Goal: Information Seeking & Learning: Find specific fact

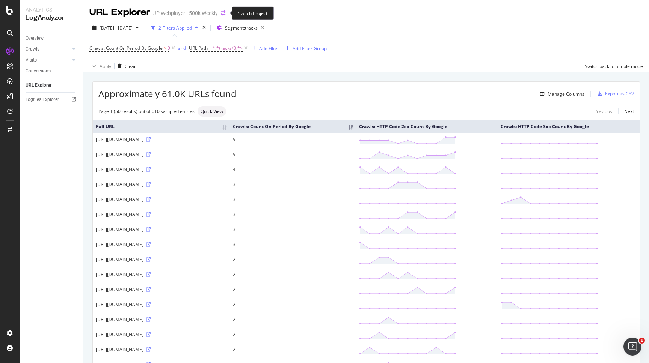
click at [222, 12] on icon "arrow-right-arrow-left" at bounding box center [223, 13] width 5 height 5
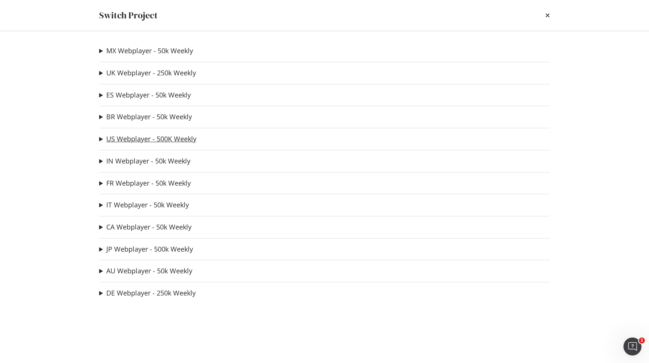
click at [144, 142] on link "US Webplayer - 500K Weekly" at bounding box center [151, 139] width 90 height 8
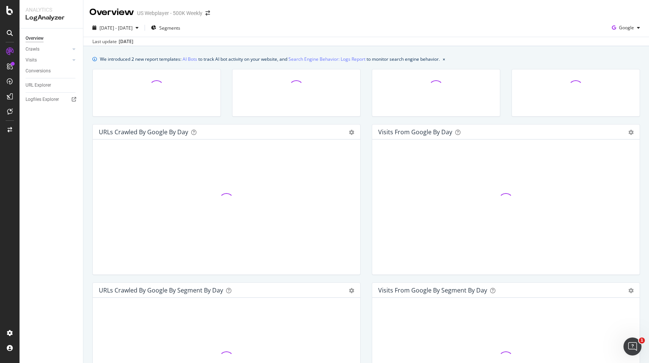
click at [208, 10] on div "Overview US Webplayer - 500K Weekly" at bounding box center [153, 12] width 128 height 13
click at [208, 11] on icon "arrow-right-arrow-left" at bounding box center [207, 13] width 5 height 5
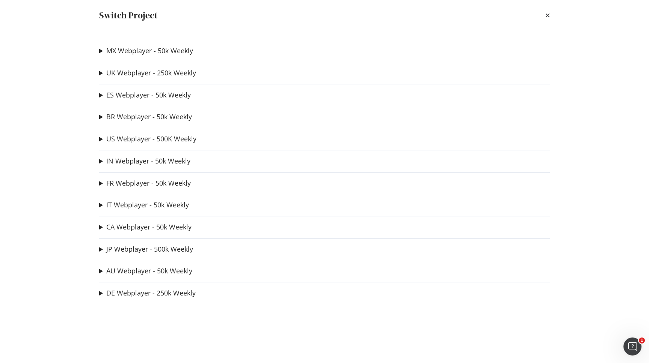
click at [139, 231] on link "CA Webplayer - 50k Weekly" at bounding box center [148, 227] width 85 height 8
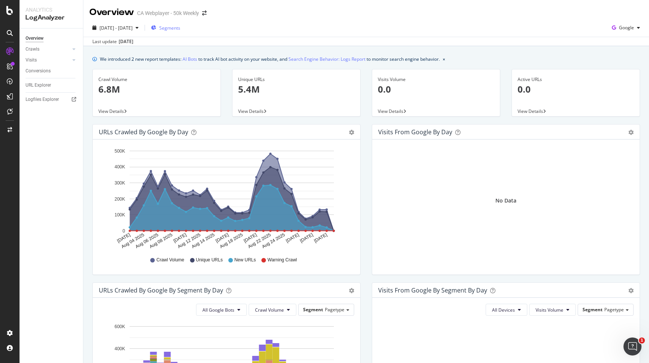
click at [178, 30] on div "Segments" at bounding box center [165, 28] width 29 height 6
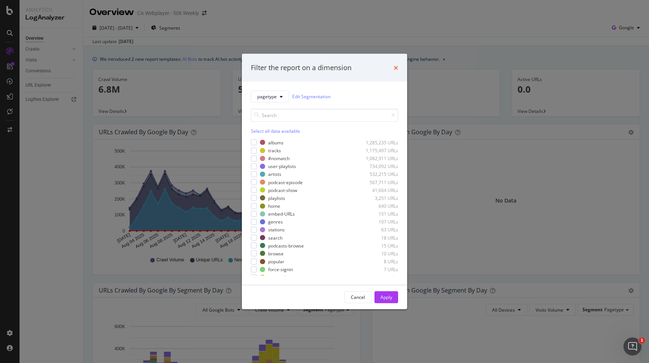
click at [394, 69] on icon "times" at bounding box center [395, 68] width 5 height 6
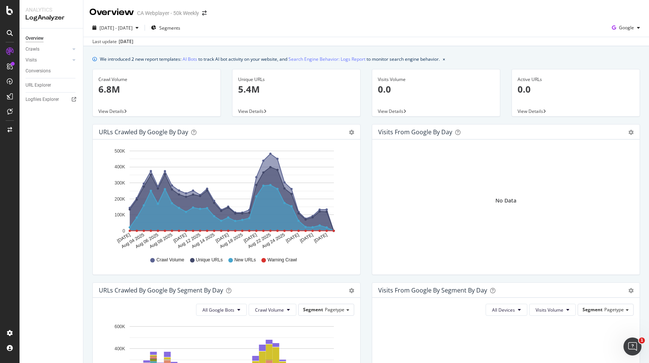
click at [251, 110] on span "View Details" at bounding box center [251, 111] width 26 height 6
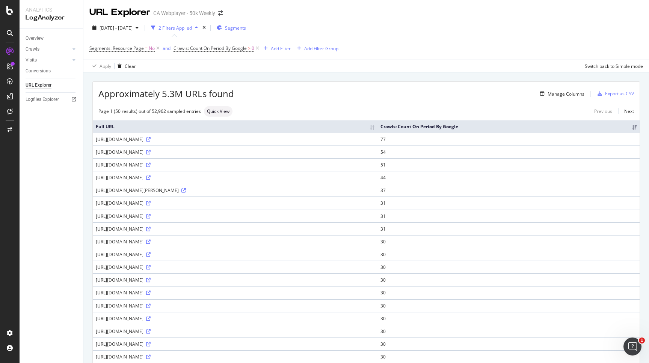
click at [246, 27] on span "Segments" at bounding box center [235, 28] width 21 height 6
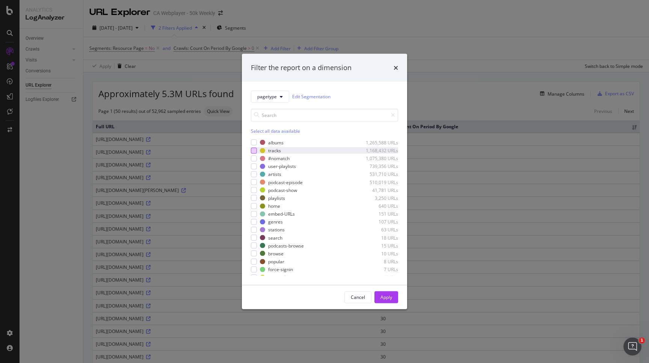
click at [254, 148] on div "modal" at bounding box center [254, 151] width 6 height 6
click at [387, 298] on div "Apply" at bounding box center [386, 297] width 12 height 6
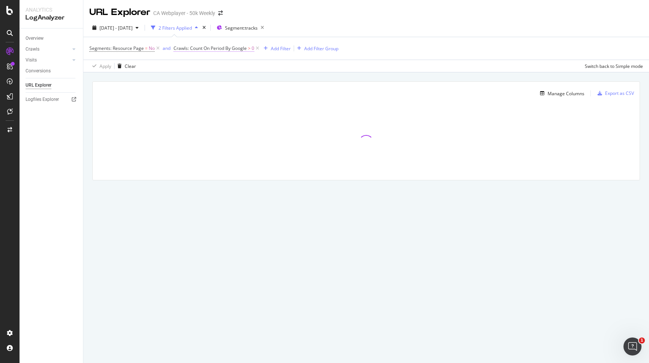
click at [190, 50] on span "Crawls: Count On Period By Google" at bounding box center [209, 48] width 73 height 6
click at [193, 93] on input "0" at bounding box center [220, 92] width 83 height 12
type input "1"
click at [249, 110] on div "button" at bounding box center [245, 107] width 10 height 5
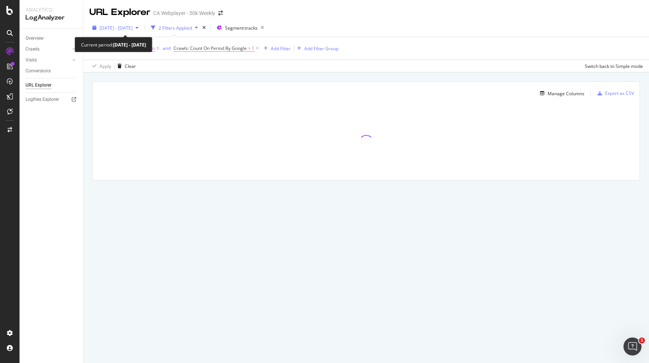
click at [133, 26] on span "[DATE] - [DATE]" at bounding box center [115, 28] width 33 height 6
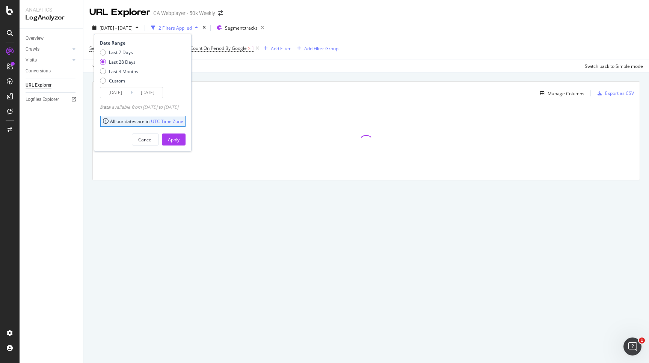
click at [119, 93] on input "[DATE]" at bounding box center [115, 92] width 30 height 11
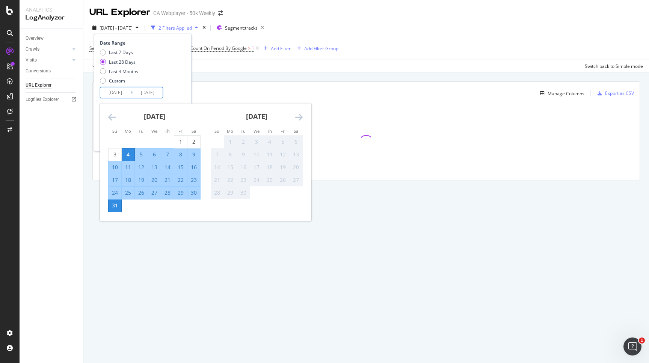
click at [130, 192] on div "25" at bounding box center [128, 193] width 13 height 8
type input "[DATE]"
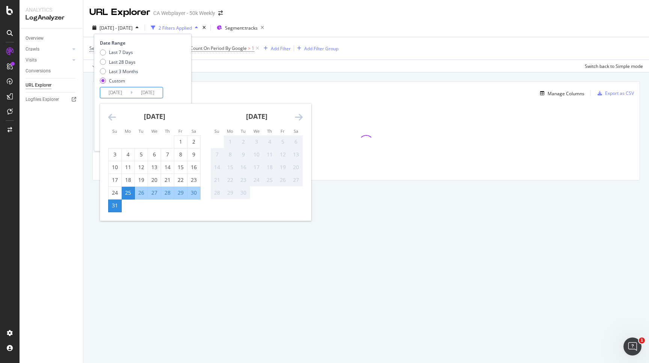
click at [179, 87] on div "Last 7 Days Last 28 Days Last 3 Months Custom" at bounding box center [142, 68] width 84 height 38
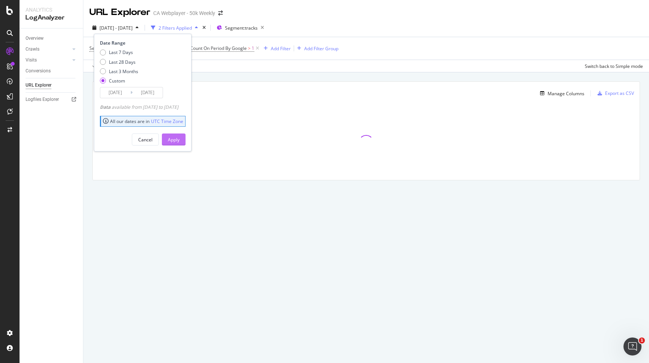
click at [179, 140] on div "Apply" at bounding box center [174, 140] width 12 height 6
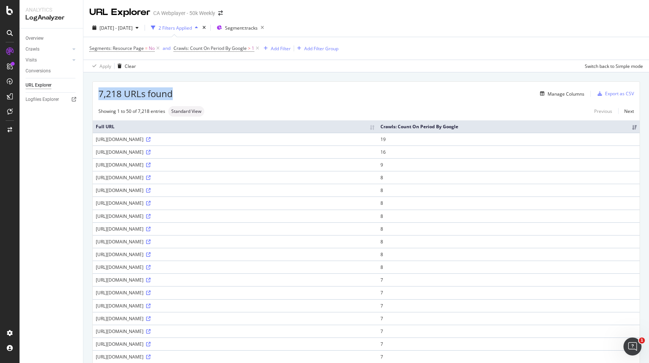
drag, startPoint x: 100, startPoint y: 96, endPoint x: 197, endPoint y: 96, distance: 97.2
click at [198, 96] on div "7,218 URLs found Manage Columns Export as CSV" at bounding box center [366, 91] width 547 height 18
click at [571, 93] on div "Manage Columns" at bounding box center [565, 94] width 37 height 6
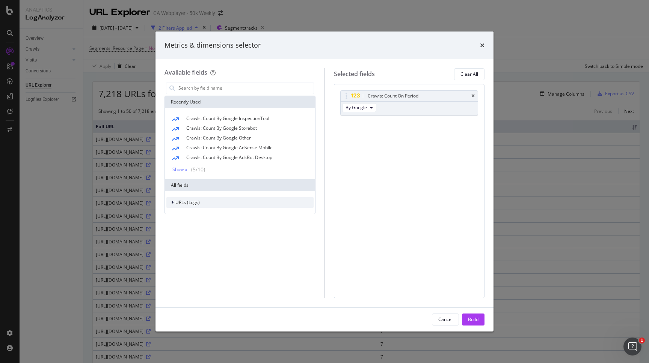
click at [218, 205] on div "URLs (Logs)" at bounding box center [239, 202] width 147 height 11
click at [219, 217] on div "URL Scheme" at bounding box center [239, 213] width 147 height 11
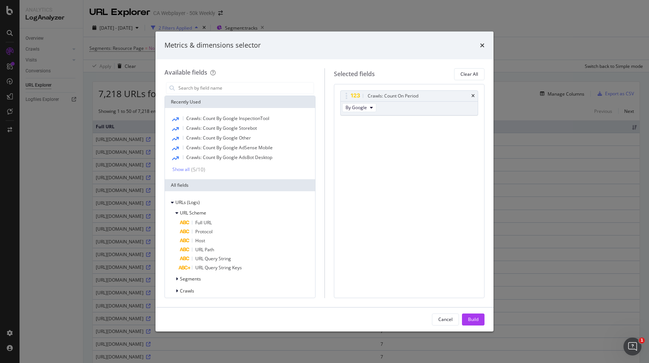
click at [209, 286] on div "URL Scheme Full URL Protocol Host URL Path URL Query String URL Query String Ke…" at bounding box center [239, 258] width 147 height 101
click at [209, 282] on div "Segments" at bounding box center [239, 279] width 147 height 11
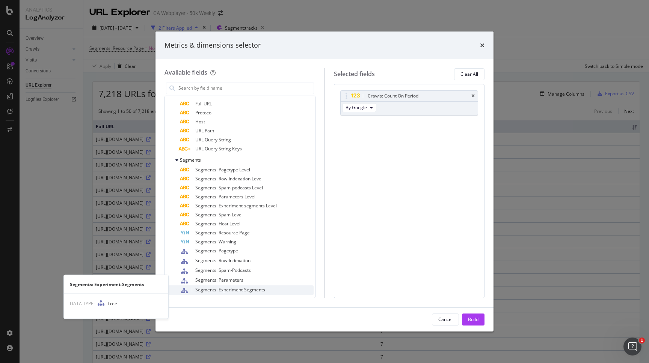
scroll to position [166, 0]
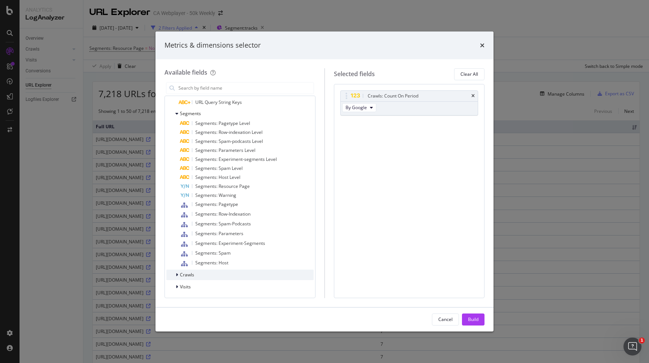
click at [209, 277] on div "Crawls" at bounding box center [239, 275] width 147 height 11
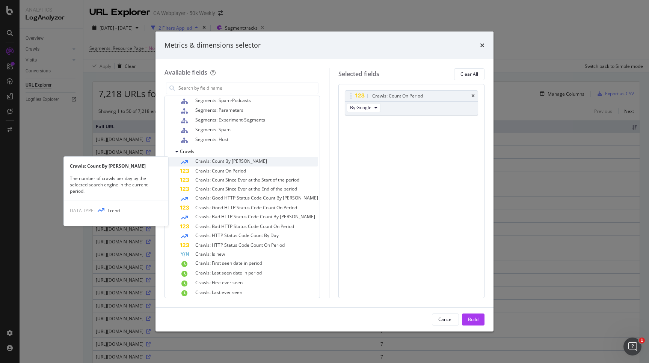
click at [230, 164] on div "Crawls: Count By [PERSON_NAME]" at bounding box center [249, 162] width 138 height 10
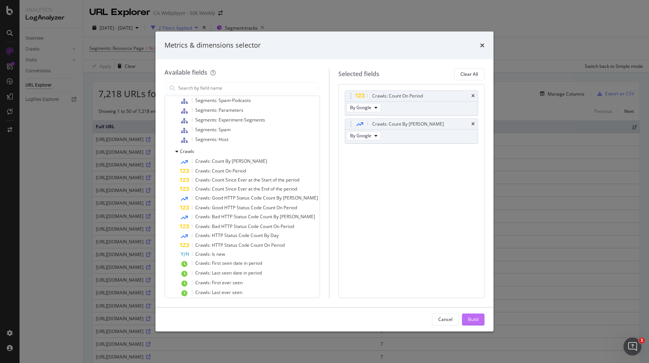
click at [476, 323] on div "Build" at bounding box center [473, 319] width 11 height 6
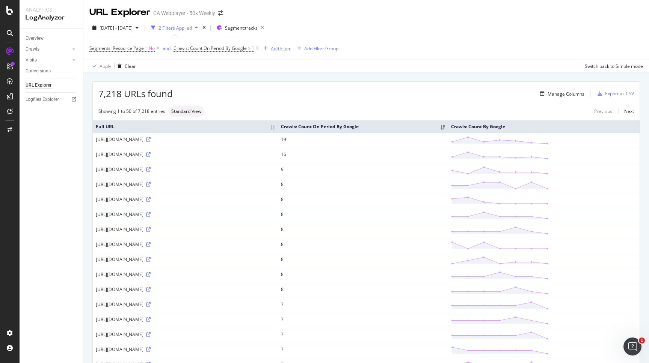
click at [272, 50] on div "Add Filter" at bounding box center [281, 48] width 20 height 6
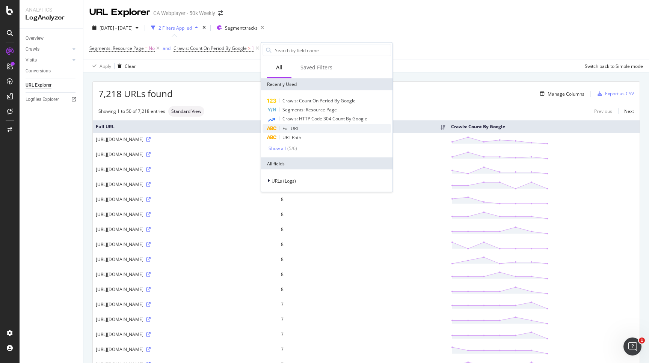
click at [298, 130] on span "Full URL" at bounding box center [290, 128] width 17 height 6
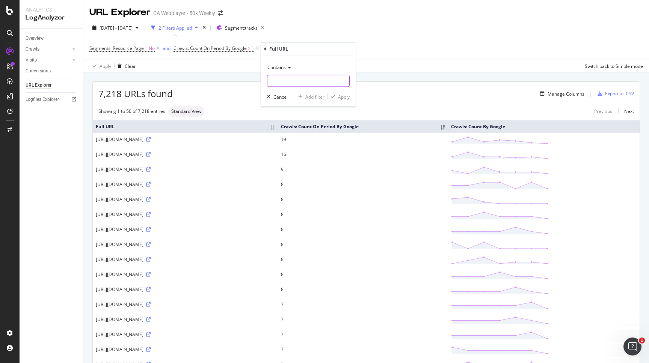
click at [297, 85] on input "text" at bounding box center [308, 81] width 82 height 12
click at [283, 70] on span "Contains" at bounding box center [276, 67] width 18 height 6
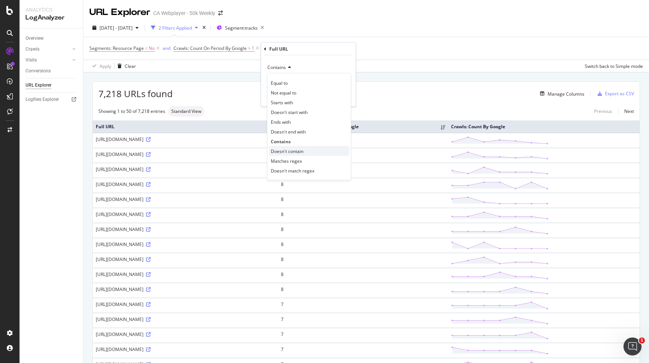
click at [295, 149] on span "Doesn't contain" at bounding box center [287, 151] width 33 height 6
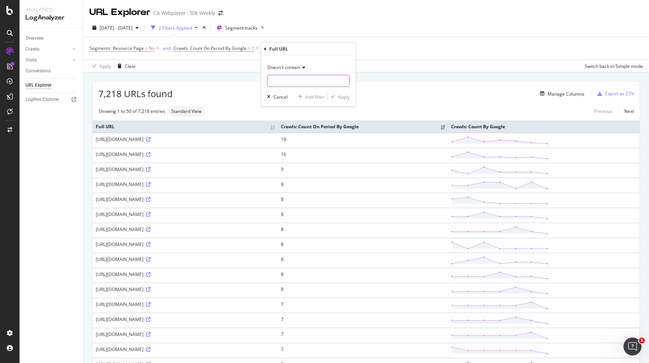
click at [294, 83] on input "text" at bounding box center [308, 81] width 82 height 12
type input "sitemap"
click at [342, 98] on div "Apply" at bounding box center [344, 96] width 12 height 6
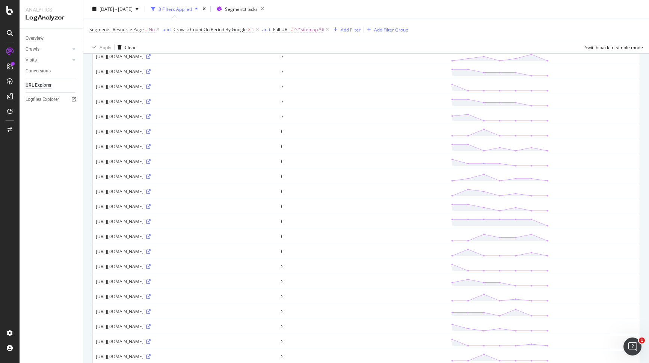
scroll to position [556, 0]
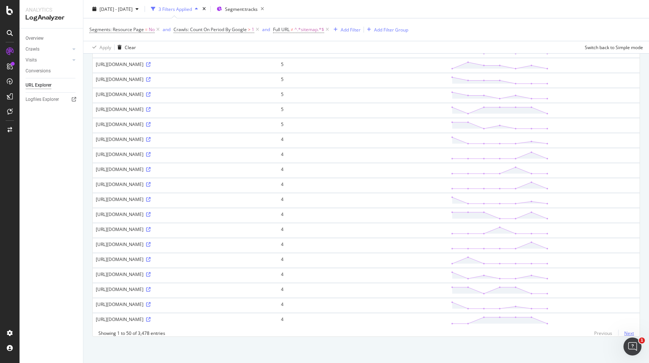
click at [625, 332] on link "Next" at bounding box center [626, 333] width 16 height 11
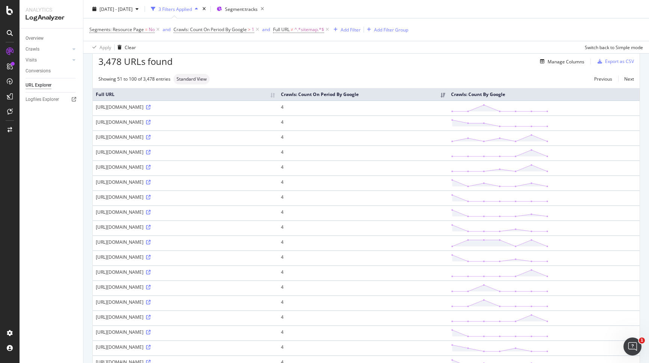
scroll to position [0, 0]
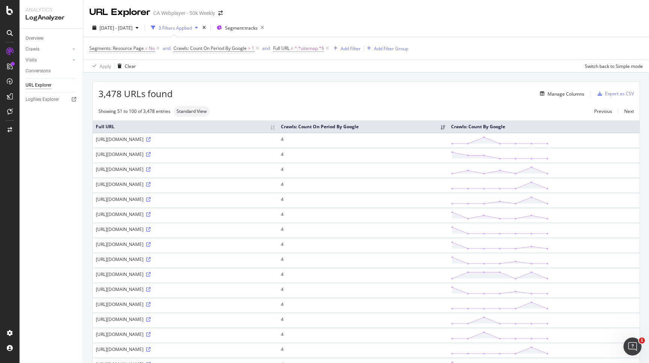
click at [308, 48] on span "^.*sitemap.*$" at bounding box center [309, 48] width 30 height 11
click at [268, 166] on td "[URL][DOMAIN_NAME]" at bounding box center [185, 170] width 185 height 15
click at [345, 47] on div "Add Filter" at bounding box center [350, 48] width 20 height 6
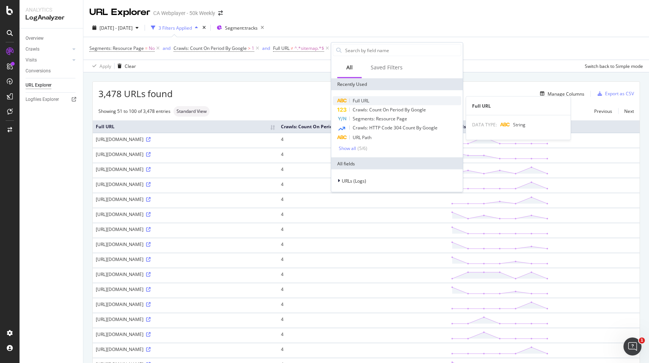
click at [364, 98] on div "Full URL" at bounding box center [397, 100] width 128 height 9
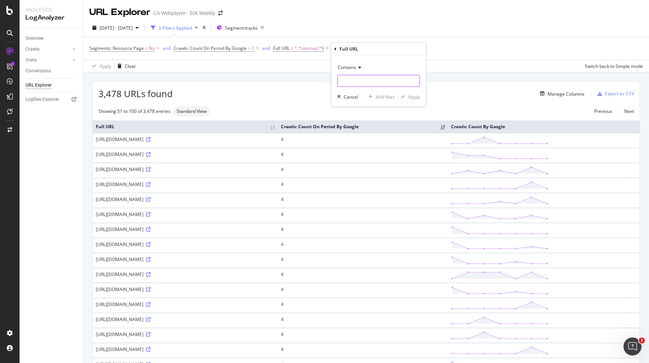
click at [365, 80] on input "text" at bounding box center [378, 81] width 82 height 12
paste input "B00355131W"
type input "B00355131W"
click at [414, 97] on div "Apply" at bounding box center [414, 96] width 12 height 6
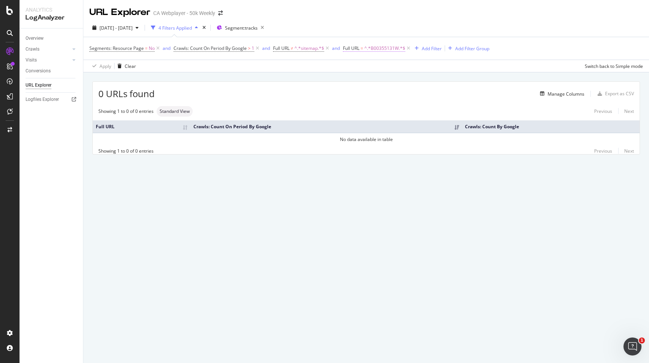
click at [383, 50] on span "^.*B00355131W.*$" at bounding box center [384, 48] width 41 height 11
click at [422, 96] on div "Apply" at bounding box center [427, 96] width 12 height 6
click at [133, 29] on span "[DATE] - [DATE]" at bounding box center [115, 28] width 33 height 6
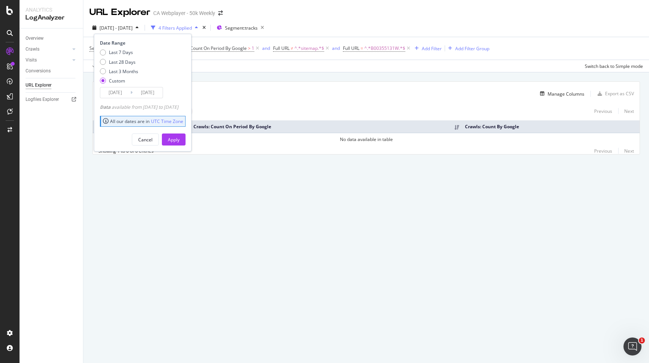
click at [148, 93] on input "[DATE]" at bounding box center [148, 92] width 30 height 11
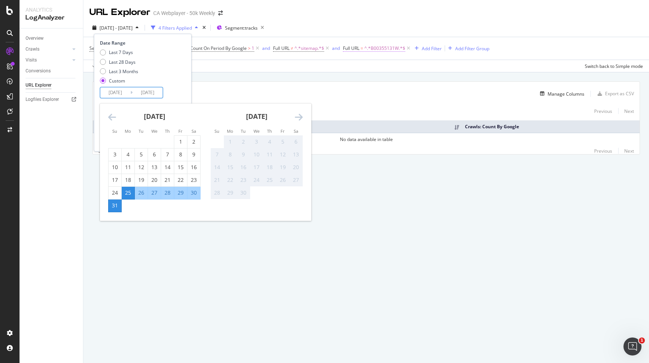
click at [377, 50] on span "^.*B00355131W.*$" at bounding box center [384, 48] width 41 height 11
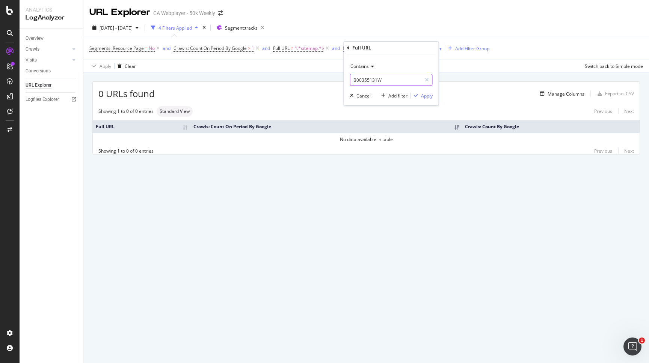
click at [379, 80] on input "B00355131W" at bounding box center [385, 80] width 71 height 12
paste input "696"
type input "B003551696"
click at [421, 96] on div "Apply" at bounding box center [427, 96] width 12 height 6
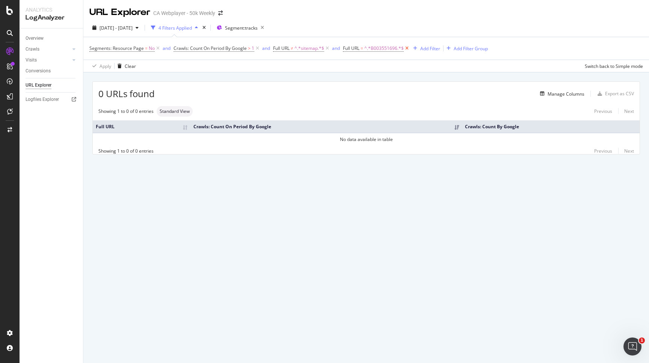
click at [408, 49] on icon at bounding box center [407, 49] width 6 height 8
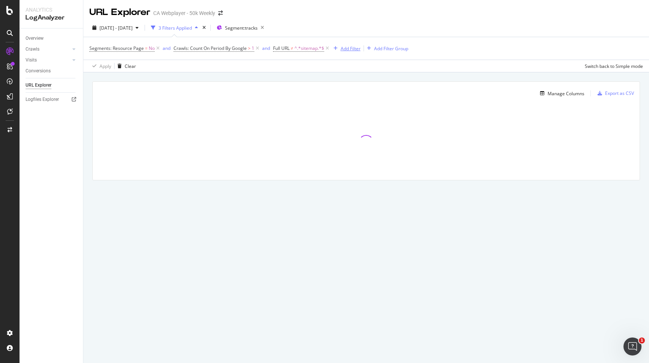
click at [350, 52] on div "Add Filter" at bounding box center [350, 48] width 20 height 6
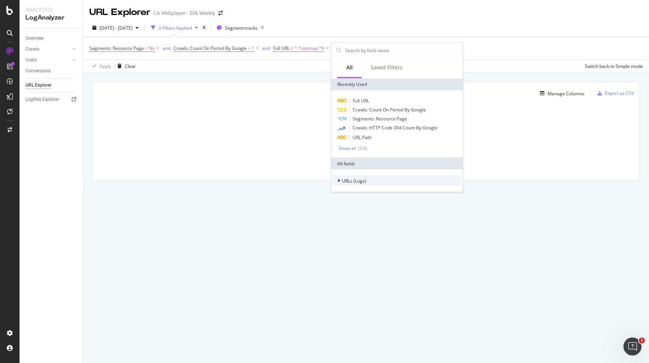
click at [354, 184] on div "URLs (Logs)" at bounding box center [349, 181] width 33 height 8
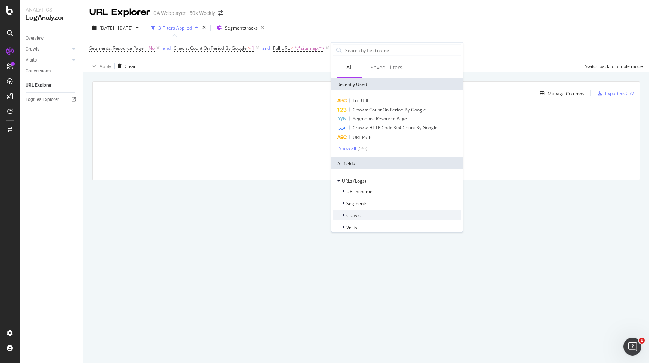
scroll to position [6, 0]
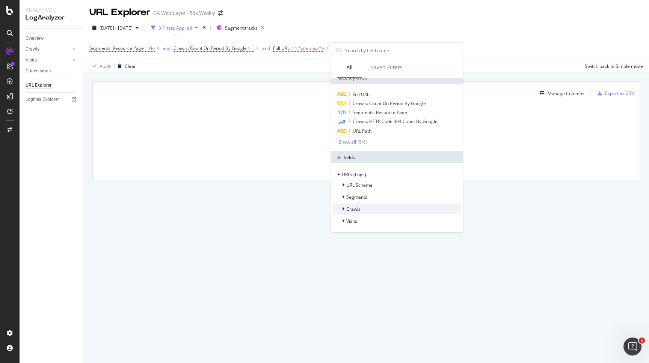
click at [364, 208] on div "Crawls" at bounding box center [397, 209] width 128 height 11
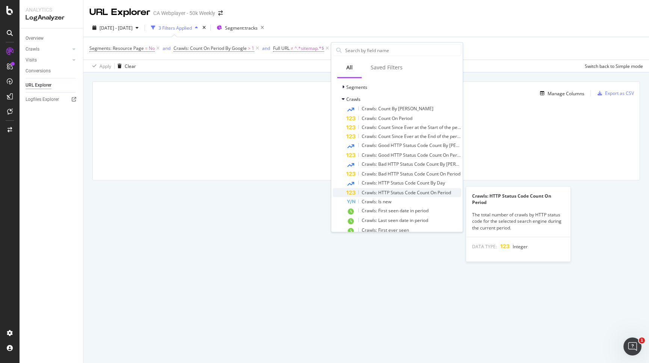
scroll to position [114, 0]
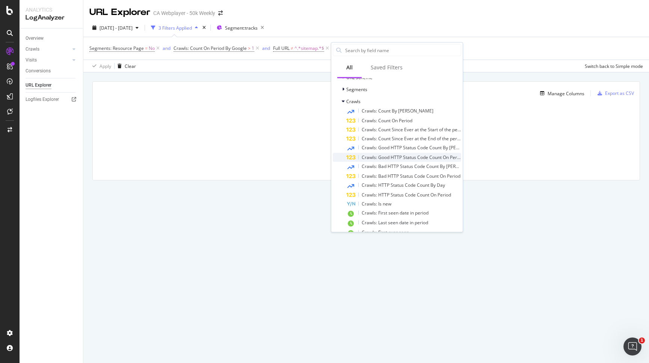
click at [399, 155] on span "Crawls: Good HTTP Status Code Count On Period" at bounding box center [412, 157] width 102 height 6
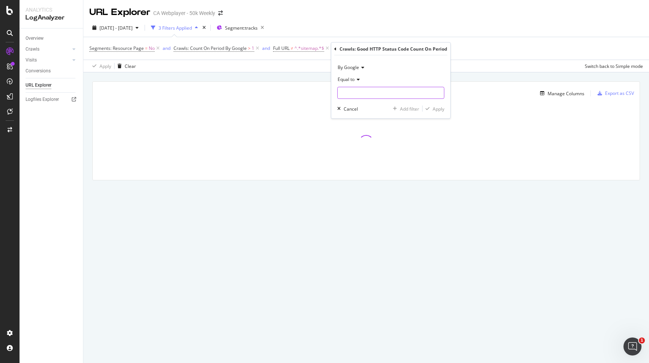
click at [354, 95] on input "number" at bounding box center [390, 93] width 107 height 12
type input "304"
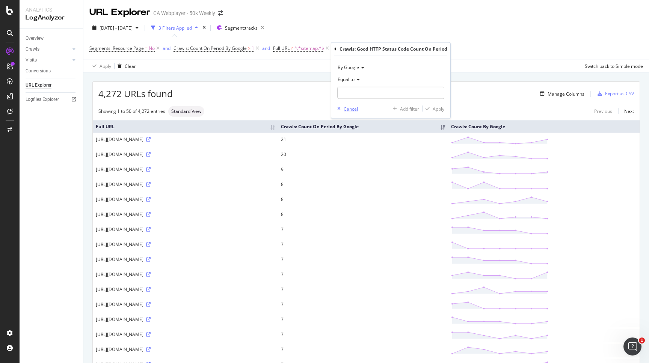
click at [352, 111] on div "Cancel" at bounding box center [350, 108] width 14 height 6
click at [362, 48] on div "Add Filter Add Filter Group" at bounding box center [369, 48] width 78 height 9
click at [355, 49] on div "Add Filter" at bounding box center [350, 48] width 20 height 6
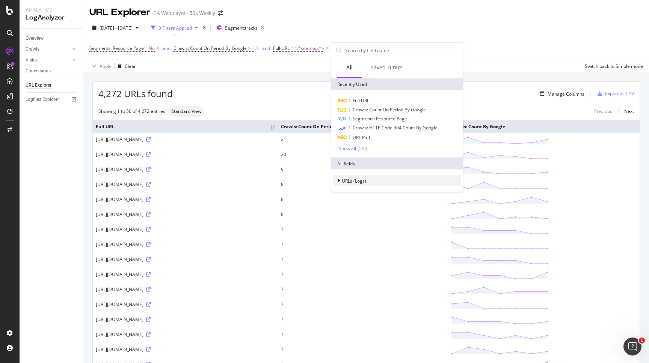
click at [351, 179] on span "URLs (Logs)" at bounding box center [354, 181] width 24 height 6
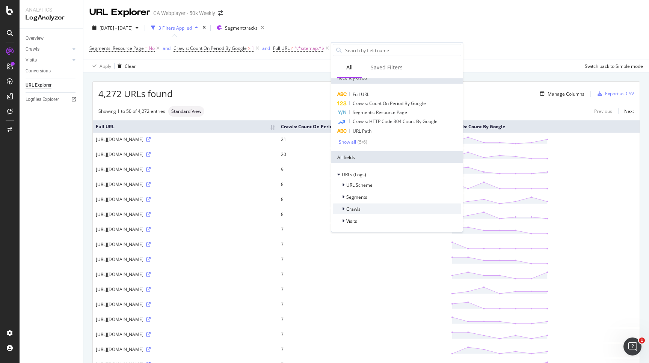
click at [357, 206] on span "Crawls" at bounding box center [353, 209] width 14 height 6
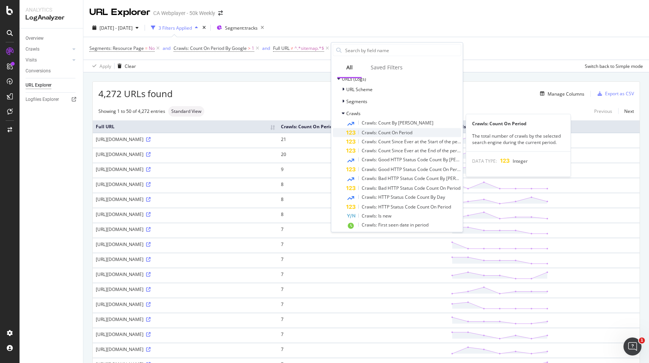
scroll to position [116, 0]
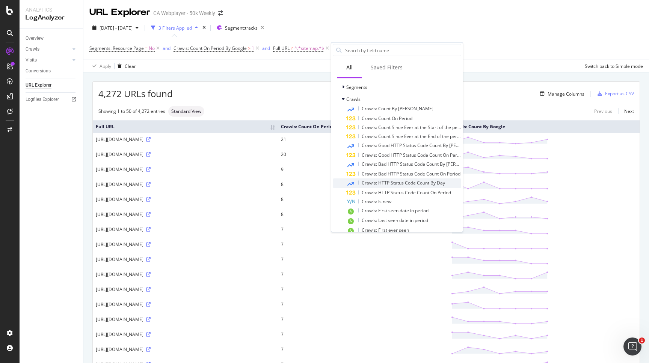
click at [394, 184] on span "Crawls: HTTP Status Code Count By Day" at bounding box center [402, 183] width 83 height 6
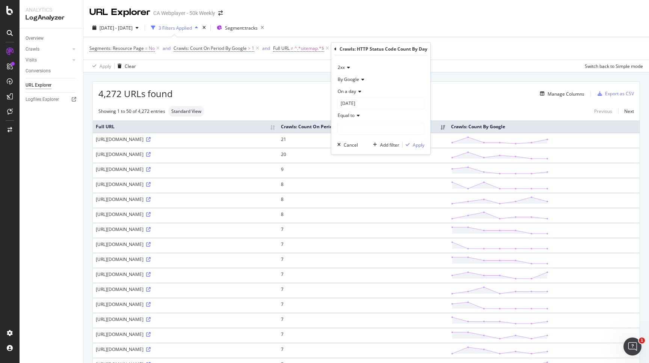
click at [354, 89] on span "On a day" at bounding box center [346, 91] width 18 height 6
click at [366, 119] on span "Each day of the period" at bounding box center [364, 116] width 47 height 6
click at [366, 119] on input "number" at bounding box center [380, 117] width 87 height 12
click at [345, 134] on div "Cancel" at bounding box center [350, 133] width 14 height 6
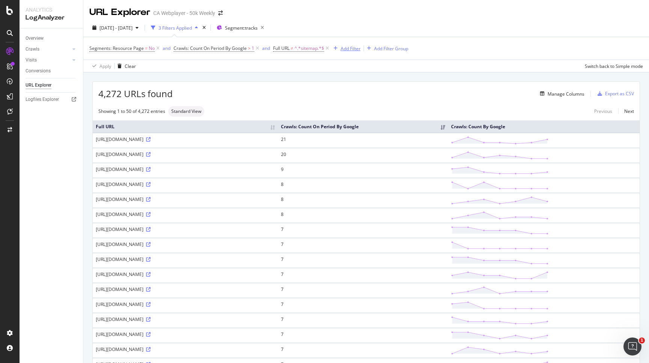
click at [339, 52] on div "Add Filter" at bounding box center [345, 48] width 30 height 8
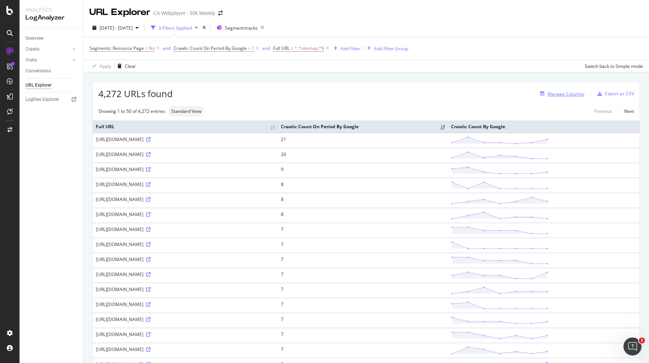
click at [557, 94] on div "Manage Columns" at bounding box center [565, 94] width 37 height 6
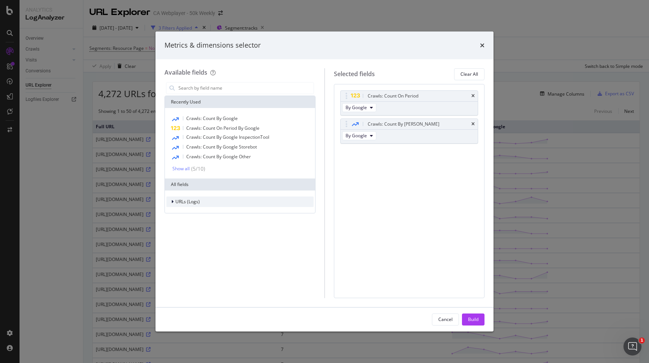
click at [219, 203] on div "URLs (Logs)" at bounding box center [239, 202] width 147 height 11
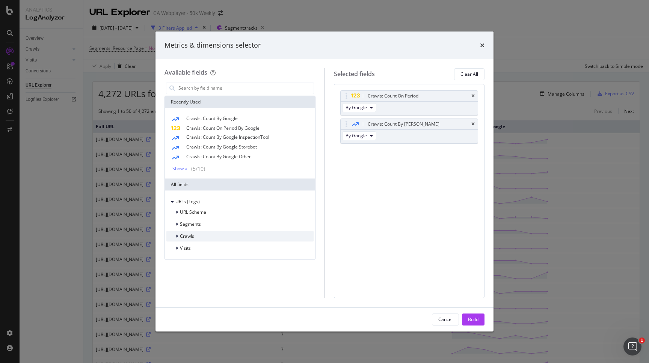
click at [217, 238] on div "Crawls" at bounding box center [239, 236] width 147 height 11
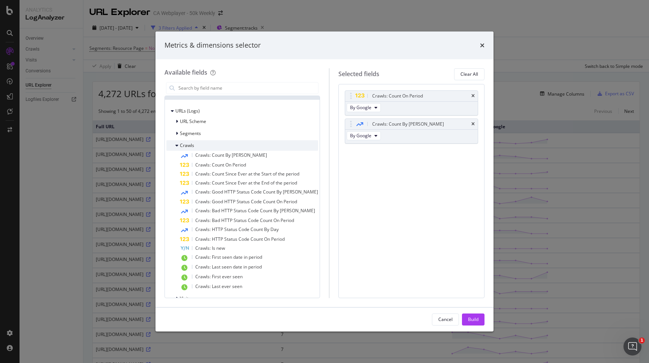
scroll to position [102, 0]
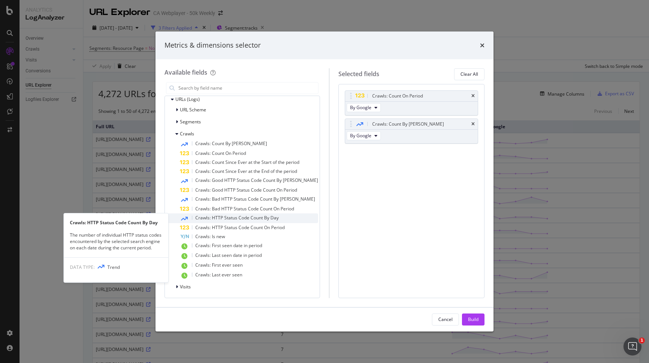
click at [232, 217] on span "Crawls: HTTP Status Code Count By Day" at bounding box center [236, 218] width 83 height 6
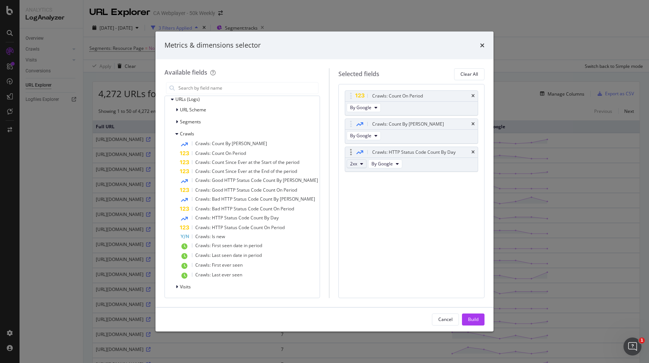
click at [350, 164] on span "2xx" at bounding box center [353, 164] width 7 height 6
click at [354, 203] on span "304" at bounding box center [358, 203] width 20 height 7
click at [353, 167] on button "2xx" at bounding box center [356, 164] width 20 height 9
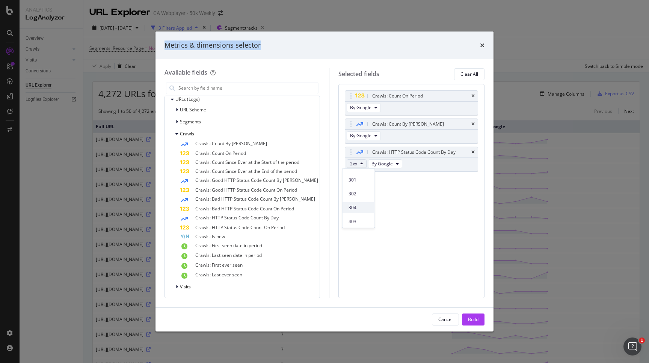
click at [359, 205] on span "304" at bounding box center [358, 207] width 20 height 7
click at [387, 217] on div "Crawls: Count On Period By Google Crawls: Count By Day By Google Crawls: HTTP S…" at bounding box center [411, 191] width 146 height 214
click at [351, 166] on span "2xx" at bounding box center [353, 164] width 7 height 6
click at [355, 221] on span "304" at bounding box center [358, 220] width 20 height 7
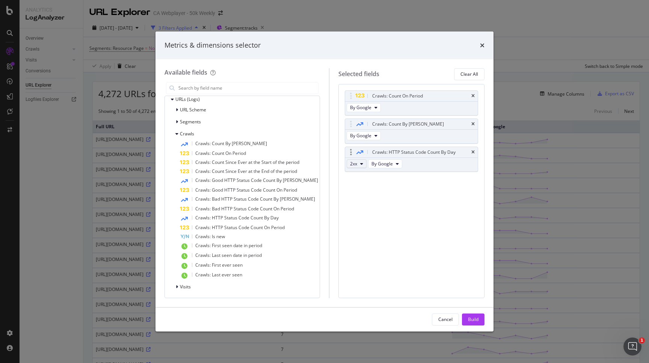
click at [354, 163] on button "2xx" at bounding box center [356, 164] width 20 height 9
click at [355, 211] on div "5xx" at bounding box center [358, 218] width 32 height 14
click at [354, 161] on button "2xx" at bounding box center [356, 164] width 20 height 9
click at [350, 196] on div "3xx" at bounding box center [358, 191] width 32 height 11
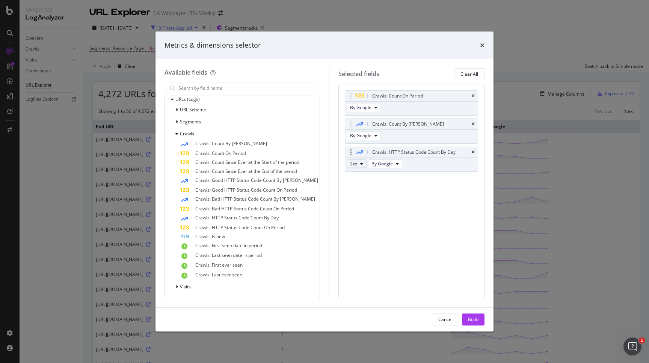
click at [354, 162] on button "2xx" at bounding box center [356, 164] width 20 height 9
click at [354, 204] on span "4xx" at bounding box center [358, 205] width 20 height 7
click at [351, 162] on span "2xx" at bounding box center [353, 164] width 7 height 6
click at [356, 217] on span "304" at bounding box center [358, 218] width 20 height 7
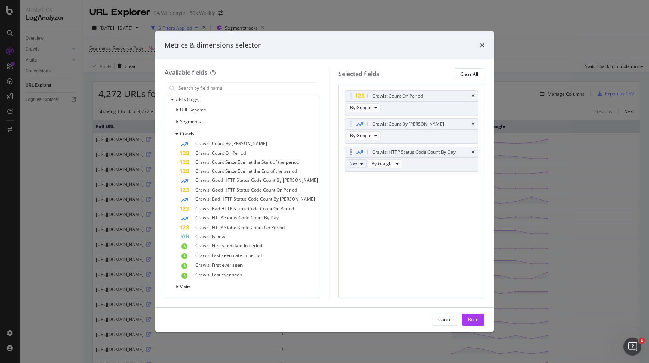
click at [358, 165] on button "2xx" at bounding box center [356, 164] width 20 height 9
click at [358, 197] on div "200" at bounding box center [358, 204] width 32 height 14
click at [351, 164] on span "2xx" at bounding box center [353, 164] width 7 height 6
click at [351, 189] on span "3xx" at bounding box center [358, 191] width 20 height 7
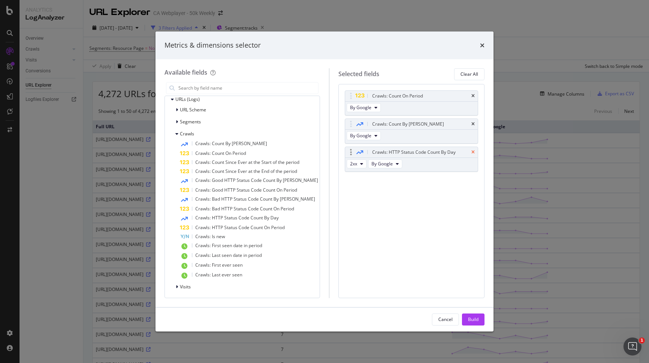
click at [471, 152] on icon "times" at bounding box center [472, 152] width 3 height 5
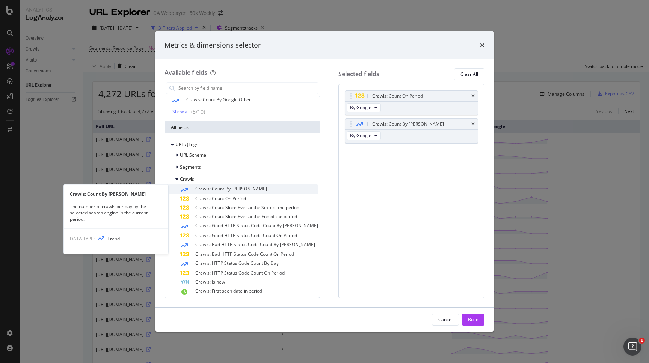
scroll to position [102, 0]
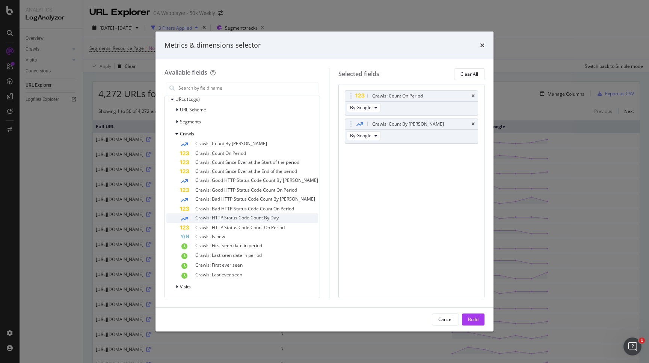
click at [240, 218] on span "Crawls: HTTP Status Code Count By Day" at bounding box center [236, 218] width 83 height 6
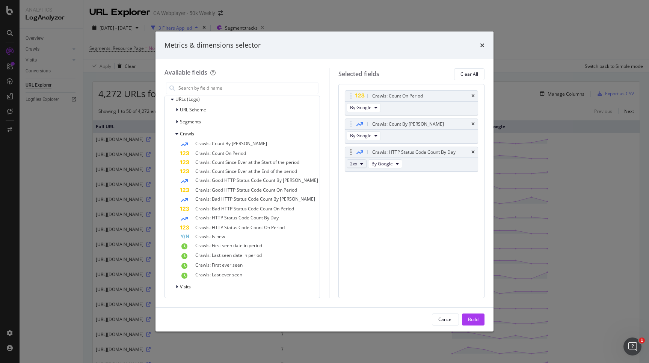
click at [350, 164] on span "2xx" at bounding box center [353, 164] width 7 height 6
click at [352, 187] on div "3xx" at bounding box center [358, 191] width 32 height 11
click at [355, 165] on button "2xx" at bounding box center [356, 164] width 20 height 9
click at [355, 206] on span "4xx" at bounding box center [358, 205] width 20 height 7
click at [473, 152] on icon "times" at bounding box center [472, 152] width 3 height 5
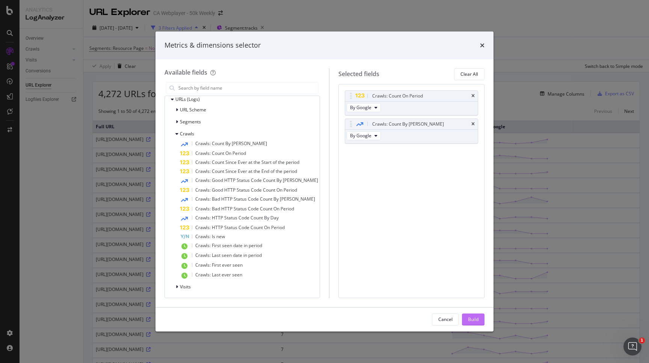
click at [471, 318] on div "Build" at bounding box center [473, 319] width 11 height 6
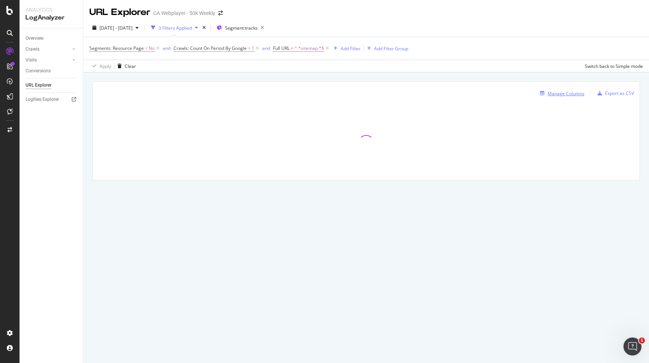
click at [571, 93] on div "Manage Columns" at bounding box center [565, 93] width 37 height 6
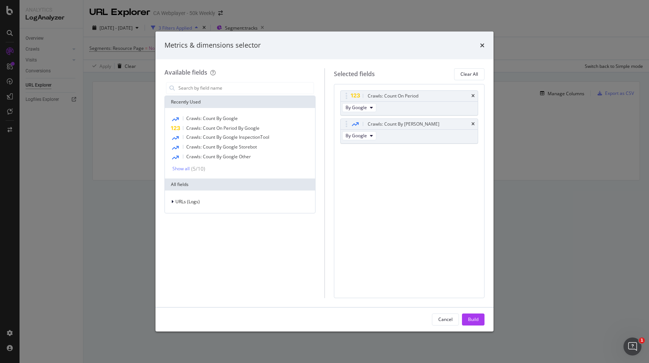
drag, startPoint x: 209, startPoint y: 204, endPoint x: 225, endPoint y: 242, distance: 41.2
click at [225, 214] on div "Recently Used Crawls: Count By Google Crawls: Count On Period By Google Crawls:…" at bounding box center [239, 155] width 151 height 118
click at [185, 170] on div "Show all" at bounding box center [180, 168] width 17 height 5
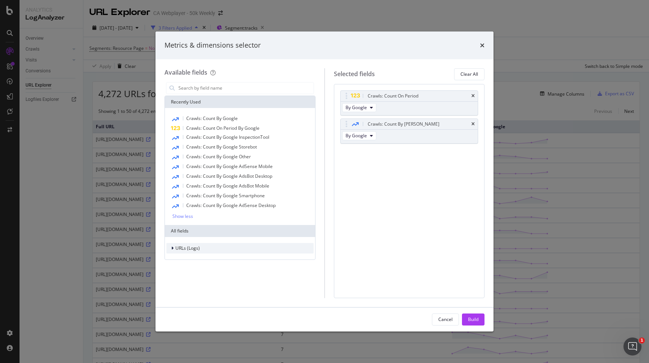
click at [204, 248] on div "URLs (Logs)" at bounding box center [239, 248] width 147 height 11
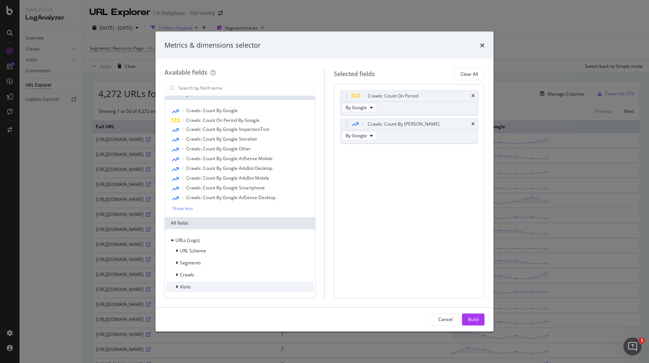
click at [218, 283] on div "Visits" at bounding box center [239, 287] width 147 height 11
click at [218, 275] on div "Crawls" at bounding box center [240, 275] width 148 height 11
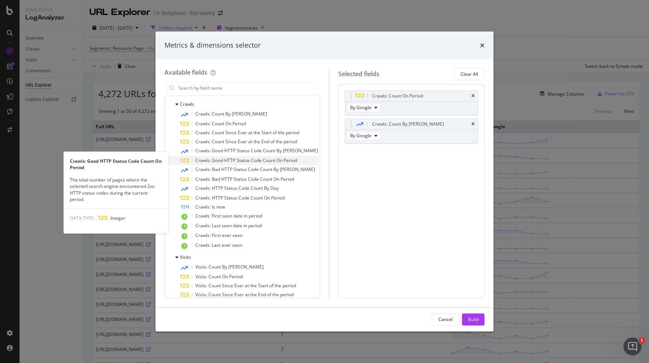
scroll to position [185, 0]
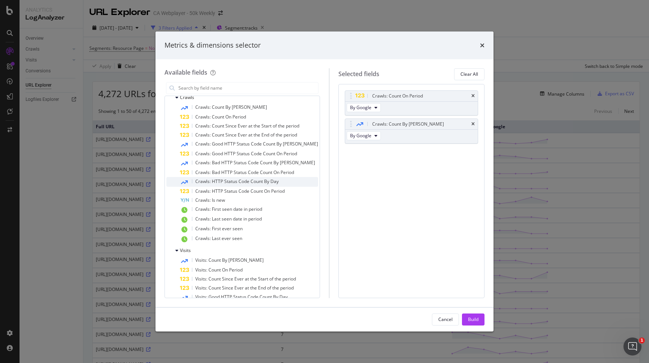
click at [259, 182] on span "Crawls: HTTP Status Code Count By Day" at bounding box center [236, 181] width 83 height 6
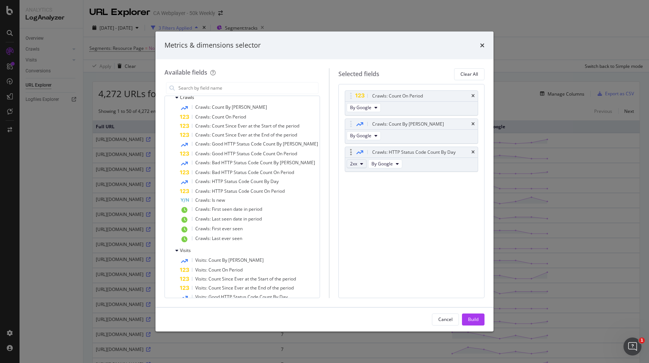
click at [348, 160] on button "2xx" at bounding box center [356, 164] width 20 height 9
click at [357, 194] on span "304" at bounding box center [359, 194] width 20 height 7
click at [360, 162] on icon "modal" at bounding box center [361, 164] width 3 height 5
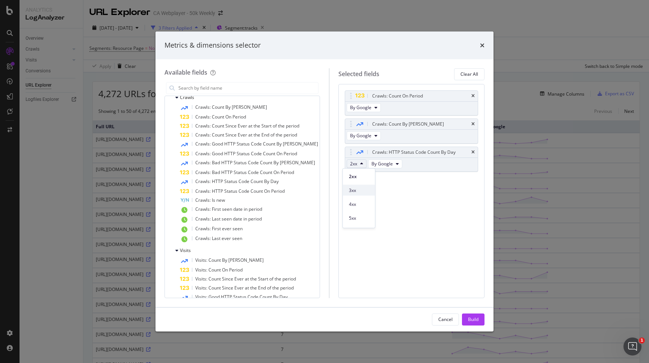
click at [356, 190] on span "3xx" at bounding box center [359, 190] width 20 height 7
click at [360, 166] on icon "modal" at bounding box center [361, 164] width 3 height 5
click at [358, 193] on span "301" at bounding box center [359, 193] width 20 height 7
click at [360, 163] on icon "modal" at bounding box center [361, 164] width 3 height 5
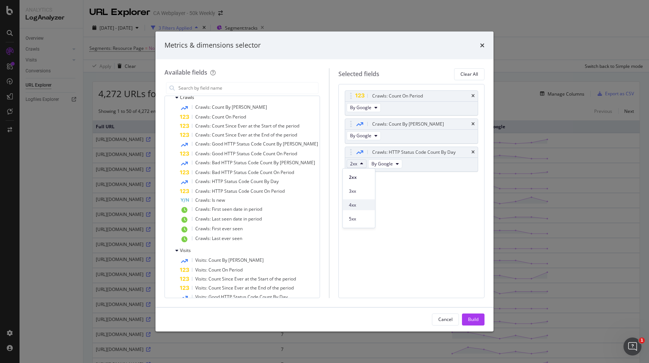
click at [358, 207] on span "4xx" at bounding box center [359, 205] width 20 height 7
click at [354, 167] on button "2xx" at bounding box center [356, 164] width 20 height 9
click at [355, 211] on span "304" at bounding box center [359, 212] width 20 height 7
click at [360, 164] on icon "modal" at bounding box center [361, 164] width 3 height 5
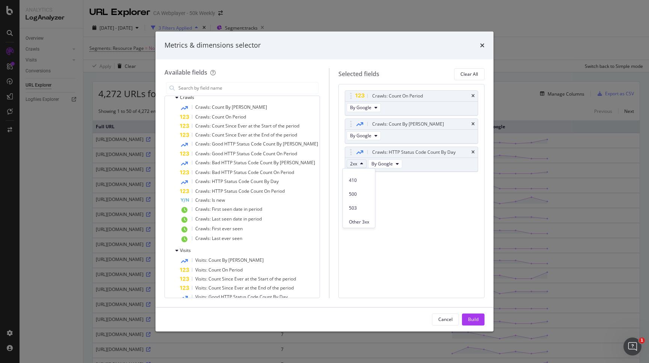
scroll to position [137, 0]
click at [355, 195] on span "500" at bounding box center [359, 193] width 20 height 7
click at [350, 163] on span "2xx" at bounding box center [353, 164] width 7 height 6
click at [482, 47] on icon "times" at bounding box center [482, 45] width 5 height 6
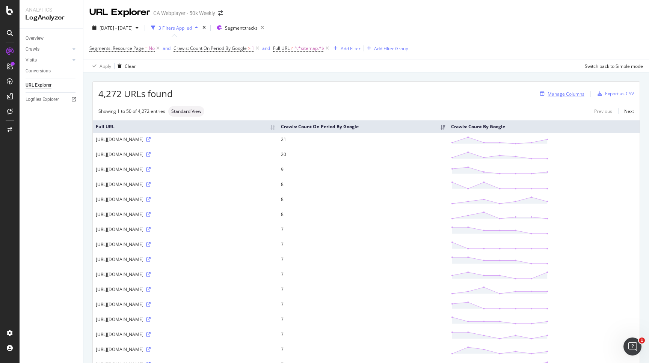
click at [566, 98] on div "Manage Columns" at bounding box center [560, 94] width 47 height 8
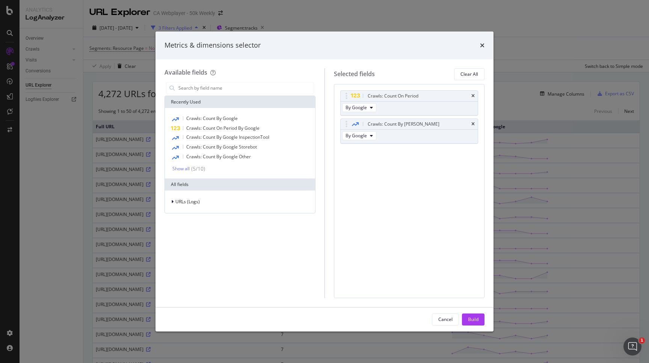
click at [209, 196] on div "URLs (Logs)" at bounding box center [240, 202] width 150 height 23
click at [208, 205] on div "URLs (Logs)" at bounding box center [239, 202] width 147 height 11
click at [204, 236] on div "Crawls" at bounding box center [239, 236] width 147 height 11
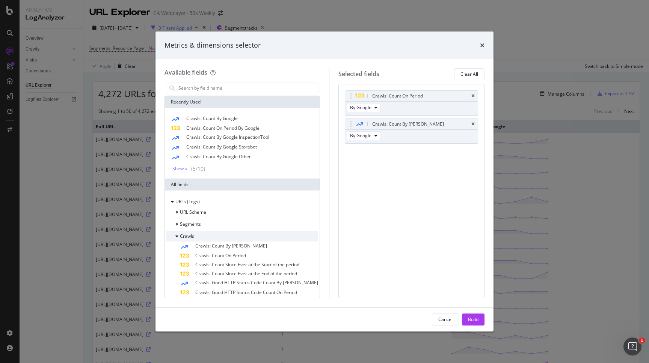
scroll to position [102, 0]
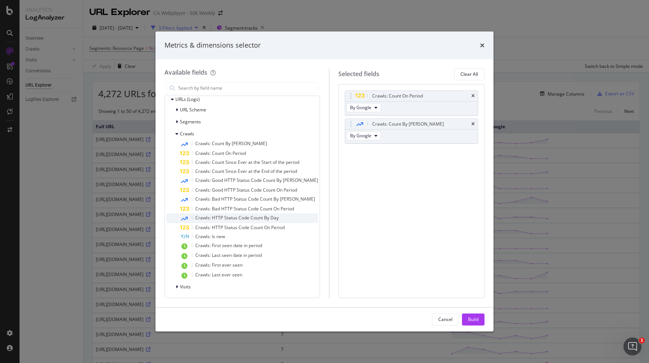
click at [224, 220] on span "Crawls: HTTP Status Code Count By Day" at bounding box center [236, 218] width 83 height 6
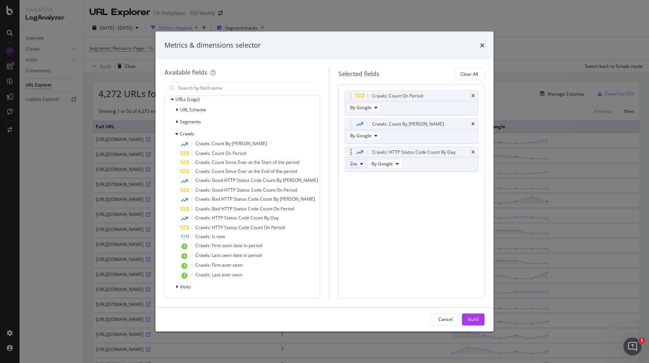
click at [360, 163] on icon "modal" at bounding box center [361, 164] width 3 height 5
click at [354, 203] on span "4xx" at bounding box center [358, 205] width 20 height 7
click at [354, 165] on button "2xx" at bounding box center [356, 164] width 20 height 9
click at [352, 186] on span "304" at bounding box center [358, 185] width 20 height 7
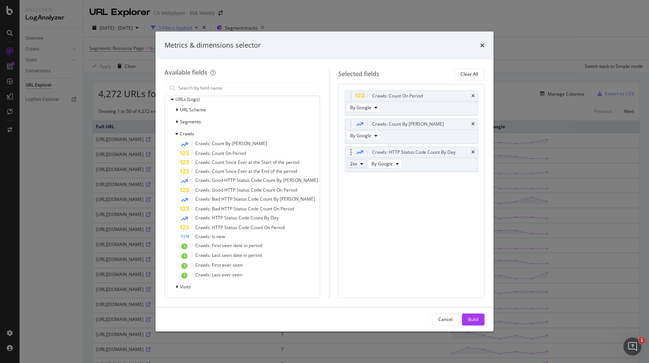
click at [352, 163] on button "2xx" at bounding box center [356, 164] width 20 height 9
click at [353, 206] on span "4xx" at bounding box center [358, 205] width 20 height 7
click at [360, 166] on icon "modal" at bounding box center [361, 164] width 3 height 5
click at [354, 205] on span "404" at bounding box center [358, 204] width 20 height 7
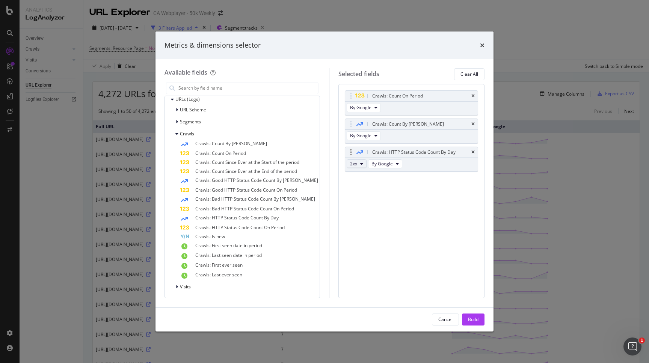
click at [355, 166] on button "2xx" at bounding box center [356, 164] width 20 height 9
click at [356, 208] on span "Other 4xx" at bounding box center [358, 205] width 20 height 7
click at [353, 165] on button "2xx" at bounding box center [356, 164] width 20 height 9
click at [352, 191] on span "3xx" at bounding box center [358, 191] width 20 height 7
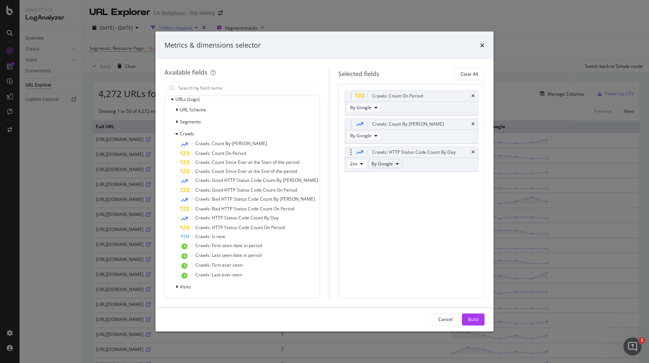
click at [389, 163] on button "By Google" at bounding box center [385, 164] width 34 height 9
click at [389, 188] on span "By Google Desktop" at bounding box center [399, 191] width 59 height 7
click at [389, 167] on span "By Google Desktop" at bounding box center [391, 164] width 40 height 6
click at [389, 174] on span "By Google" at bounding box center [399, 177] width 59 height 7
click at [352, 164] on span "2xx" at bounding box center [353, 164] width 7 height 6
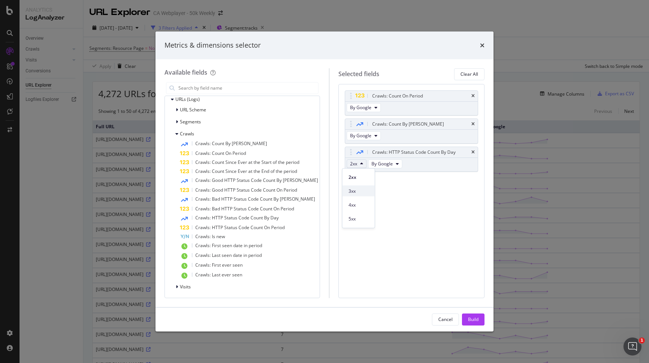
click at [355, 186] on div "3xx" at bounding box center [358, 191] width 32 height 11
click at [476, 152] on div "Crawls: HTTP Status Code Count By Day" at bounding box center [411, 152] width 133 height 11
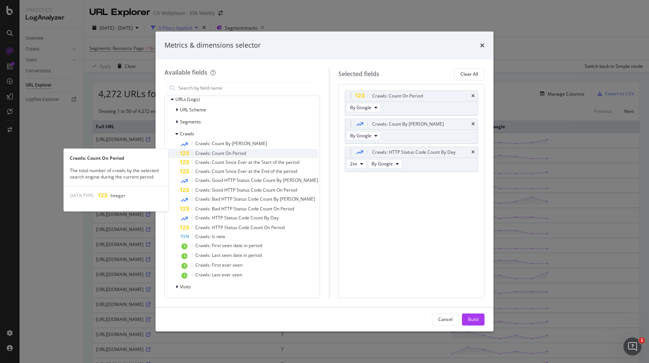
click at [273, 150] on div "Crawls: Count On Period" at bounding box center [249, 153] width 138 height 9
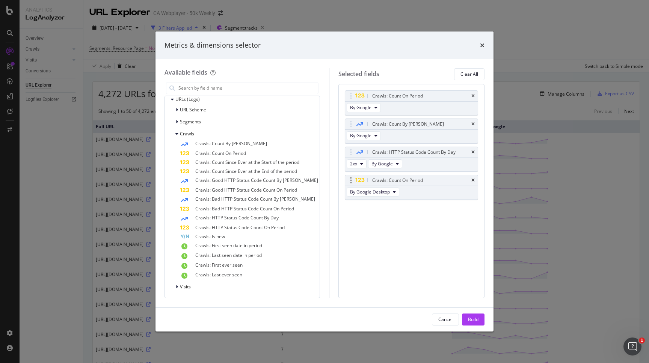
click at [475, 179] on div "Crawls: Count On Period" at bounding box center [411, 180] width 133 height 11
click at [474, 182] on icon "times" at bounding box center [472, 180] width 3 height 5
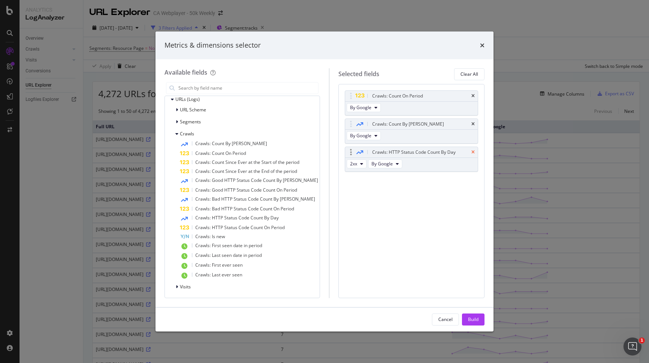
click at [473, 154] on icon "times" at bounding box center [472, 152] width 3 height 5
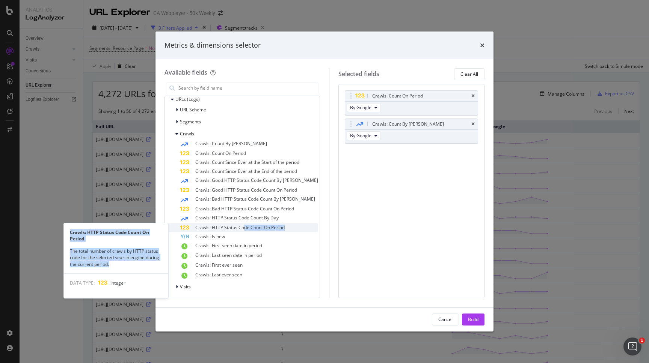
click at [245, 230] on div "Crawls: Count By Day Crawls: Count On Period Crawls: Count Since Ever at the St…" at bounding box center [242, 209] width 152 height 141
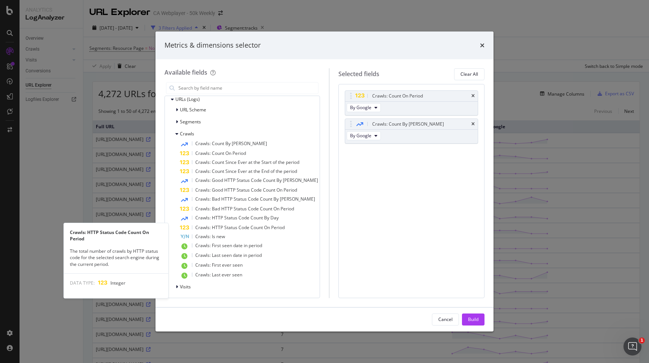
click at [264, 223] on div "Crawls: Count By Day Crawls: Count On Period Crawls: Count Since Ever at the St…" at bounding box center [242, 209] width 152 height 141
click at [263, 226] on span "Crawls: HTTP Status Code Count On Period" at bounding box center [239, 227] width 89 height 6
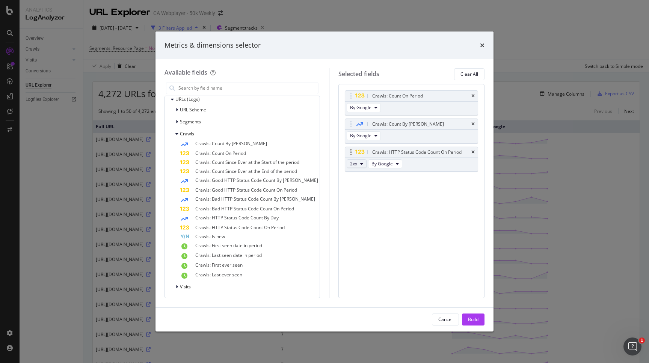
click at [360, 164] on icon "modal" at bounding box center [361, 164] width 3 height 5
click at [357, 191] on span "3xx" at bounding box center [358, 191] width 20 height 7
click at [354, 165] on button "2xx" at bounding box center [356, 164] width 20 height 9
click at [355, 198] on div "Other 4xx" at bounding box center [358, 204] width 32 height 14
click at [350, 167] on span "2xx" at bounding box center [353, 164] width 7 height 6
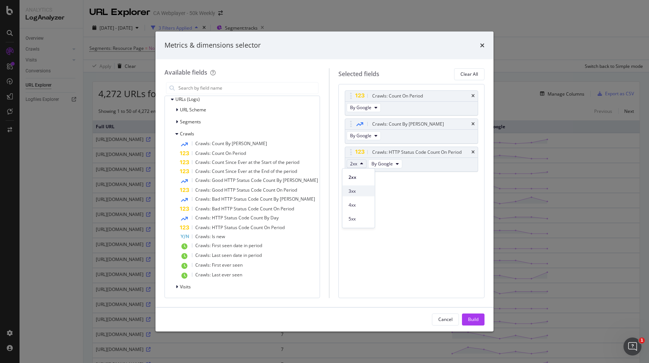
click at [350, 190] on span "3xx" at bounding box center [358, 191] width 20 height 7
click at [351, 166] on span "2xx" at bounding box center [353, 164] width 7 height 6
click at [353, 190] on span "302" at bounding box center [358, 188] width 20 height 7
click at [351, 163] on span "2xx" at bounding box center [353, 164] width 7 height 6
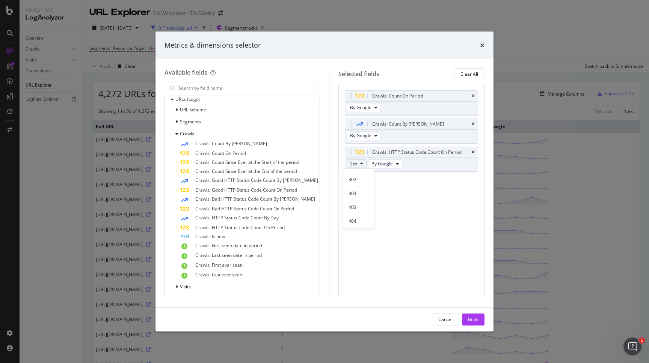
scroll to position [80, 0]
click at [353, 193] on span "304" at bounding box center [358, 194] width 20 height 7
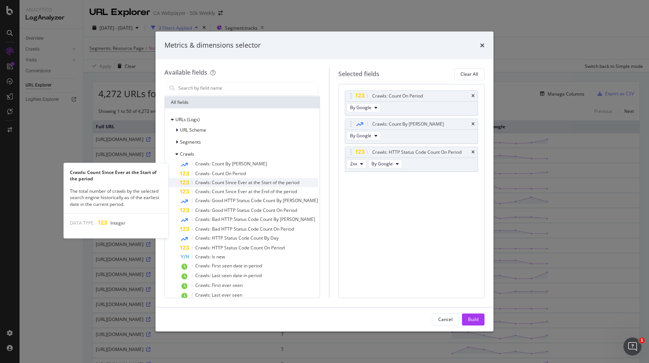
scroll to position [80, 0]
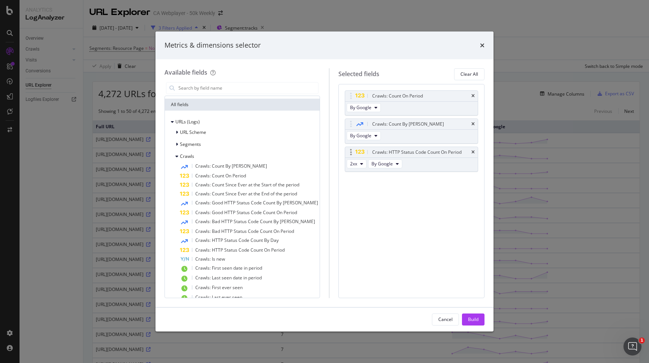
click at [475, 153] on div "Crawls: HTTP Status Code Count On Period" at bounding box center [411, 152] width 133 height 11
click at [472, 151] on icon "times" at bounding box center [472, 152] width 3 height 5
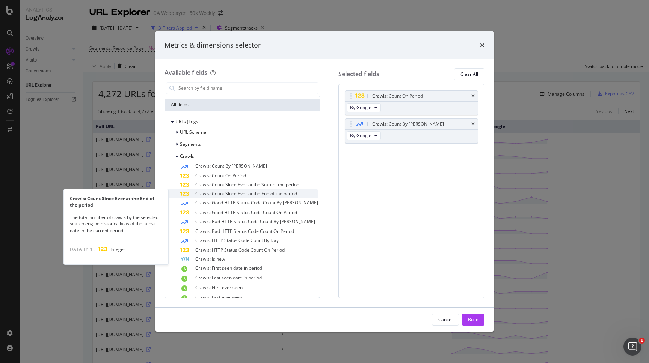
scroll to position [102, 0]
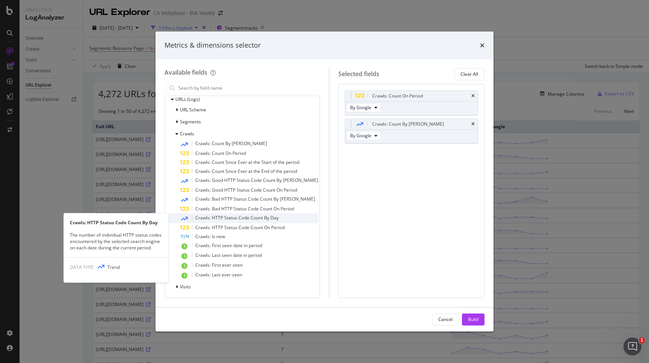
click at [252, 218] on span "Crawls: HTTP Status Code Count By Day" at bounding box center [236, 218] width 83 height 6
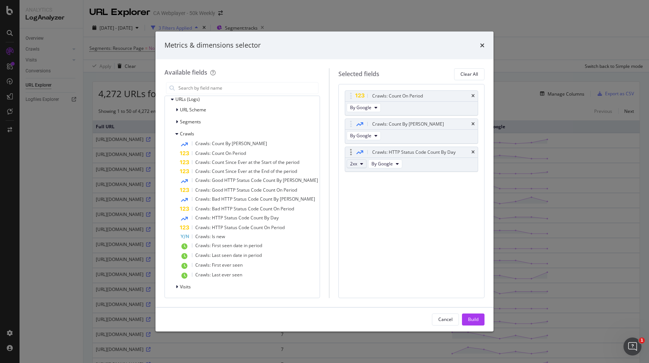
click at [351, 164] on span "2xx" at bounding box center [353, 164] width 7 height 6
click at [361, 203] on span "4xx" at bounding box center [358, 205] width 20 height 7
click at [349, 167] on button "2xx" at bounding box center [356, 164] width 20 height 9
click at [351, 183] on span "304" at bounding box center [358, 182] width 20 height 7
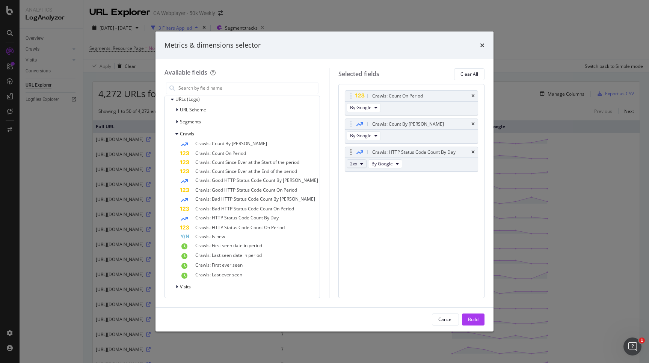
click at [350, 164] on span "2xx" at bounding box center [353, 164] width 7 height 6
click at [352, 191] on span "304" at bounding box center [358, 191] width 20 height 7
click at [471, 317] on div "Build" at bounding box center [473, 319] width 11 height 6
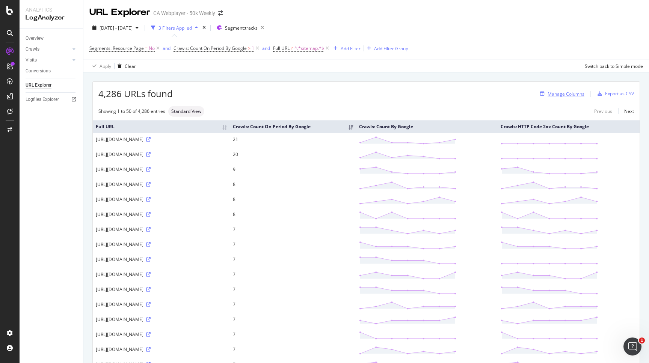
click at [577, 93] on div "Manage Columns" at bounding box center [565, 94] width 37 height 6
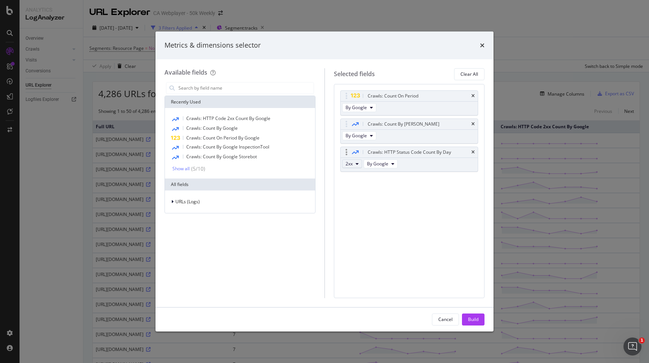
click at [357, 164] on icon "modal" at bounding box center [356, 164] width 3 height 5
click at [353, 205] on span "4xx" at bounding box center [358, 205] width 20 height 7
click at [354, 164] on button "2xx" at bounding box center [352, 164] width 20 height 9
click at [353, 205] on span "304" at bounding box center [358, 205] width 20 height 7
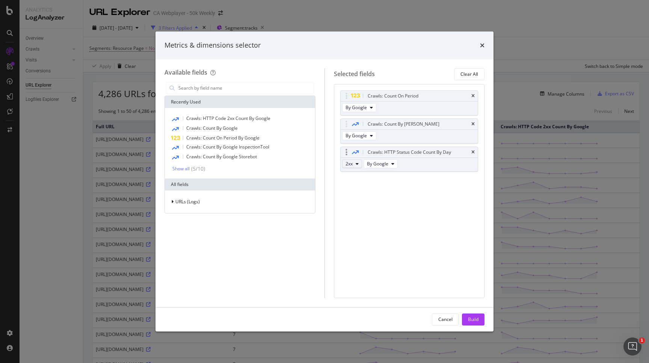
click at [351, 167] on span "2xx" at bounding box center [348, 164] width 7 height 6
click at [352, 191] on span "304" at bounding box center [358, 193] width 20 height 7
click at [482, 48] on icon "times" at bounding box center [482, 45] width 5 height 6
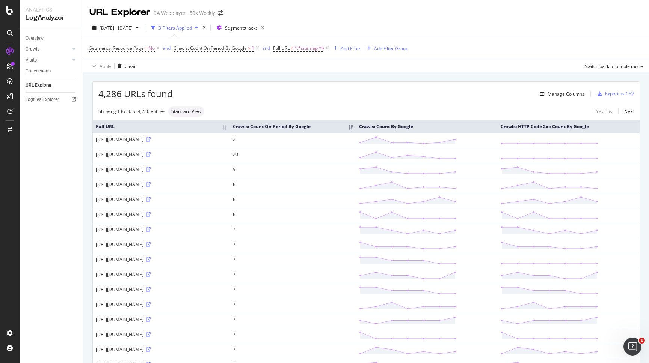
click at [361, 46] on div "Add Filter Add Filter Group" at bounding box center [369, 48] width 78 height 9
click at [358, 46] on div "Add Filter" at bounding box center [350, 48] width 20 height 6
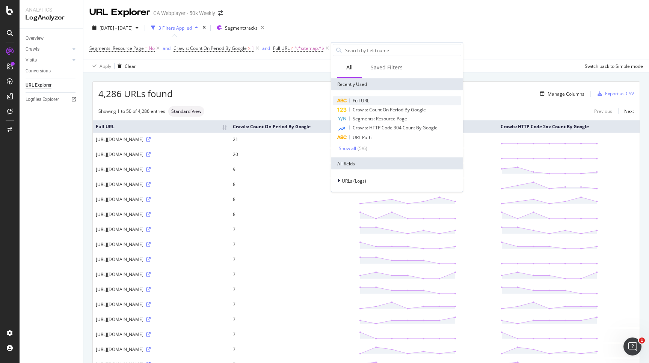
click at [372, 99] on div "Full URL" at bounding box center [397, 100] width 128 height 9
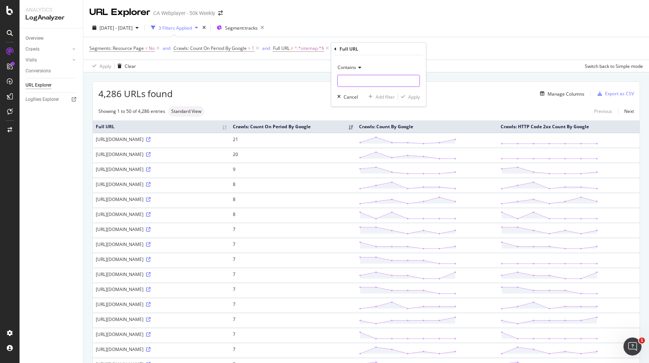
click at [366, 83] on input "text" at bounding box center [378, 81] width 82 height 12
paste input "B09DRX9S9Q"
type input "B09DRX9S9Q"
click at [411, 98] on div "Apply" at bounding box center [414, 96] width 12 height 6
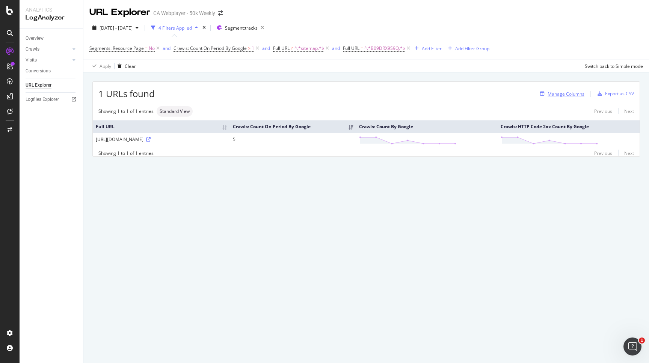
click at [579, 94] on div "Manage Columns" at bounding box center [565, 94] width 37 height 6
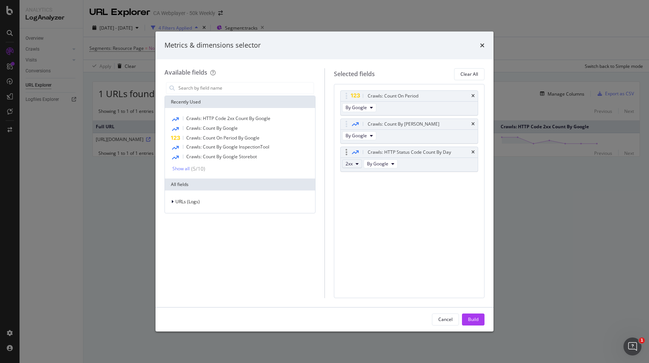
click at [355, 163] on button "2xx" at bounding box center [352, 164] width 20 height 9
click at [354, 195] on div "3xx" at bounding box center [358, 191] width 32 height 11
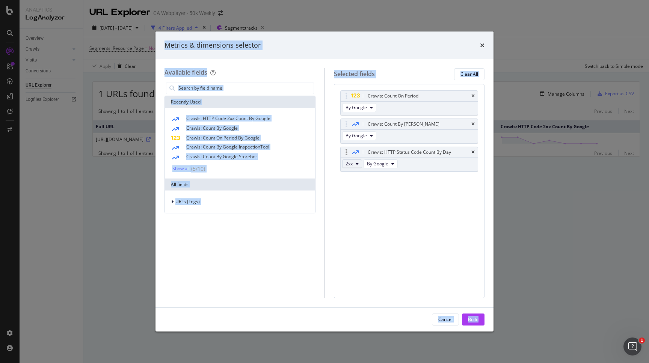
click at [354, 168] on button "2xx" at bounding box center [352, 164] width 20 height 9
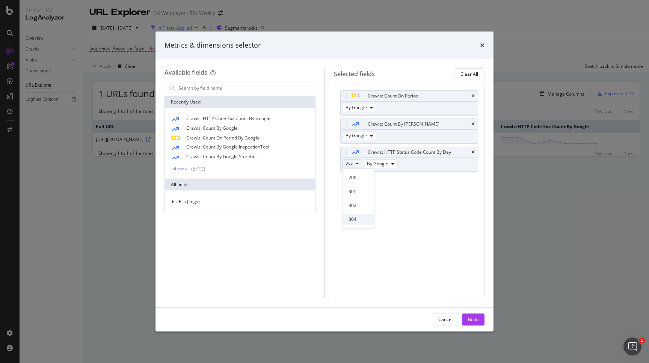
click at [355, 216] on div "304" at bounding box center [358, 219] width 32 height 11
click at [474, 321] on div "Build" at bounding box center [473, 319] width 11 height 6
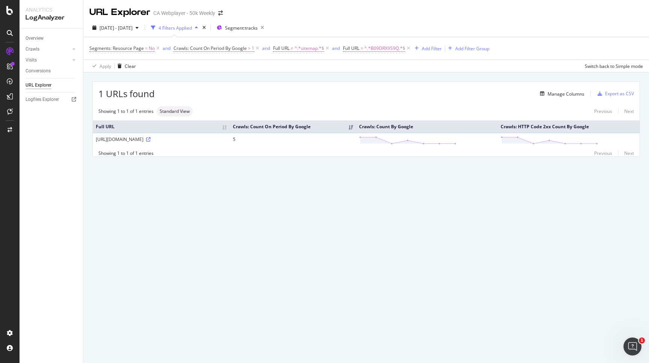
click at [381, 59] on div "Segments: Resource Page = No and Crawls: Count On Period By Google > 1 and Full…" at bounding box center [365, 48] width 553 height 23
click at [381, 49] on span "^.*B09DRX9S9Q.*$" at bounding box center [384, 48] width 41 height 11
click at [381, 81] on input "B09DRX9S9Q" at bounding box center [385, 80] width 71 height 12
paste input "DRTY1B9T"
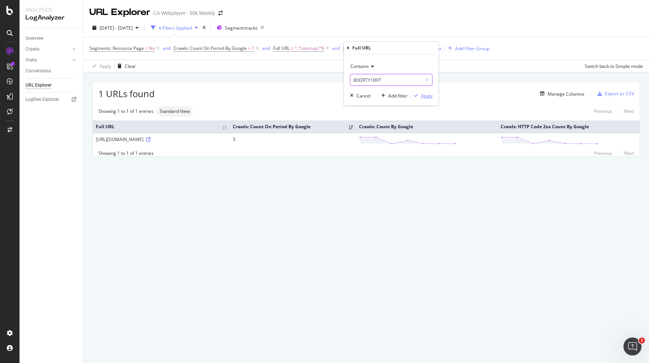
type input "B0DRTY1B9T"
click at [422, 96] on div "Apply" at bounding box center [427, 96] width 12 height 6
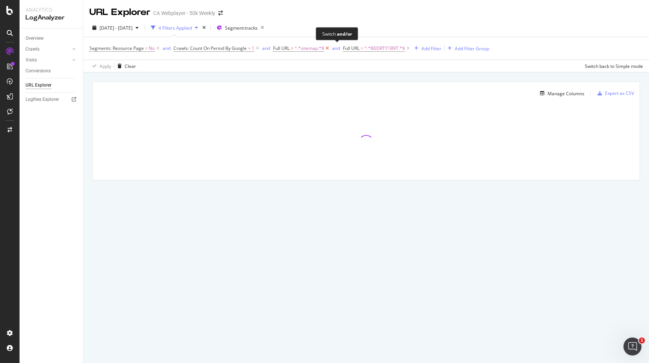
click at [329, 48] on icon at bounding box center [327, 49] width 6 height 8
click at [246, 51] on span "Crawls: Count On Period By Google" at bounding box center [209, 48] width 73 height 6
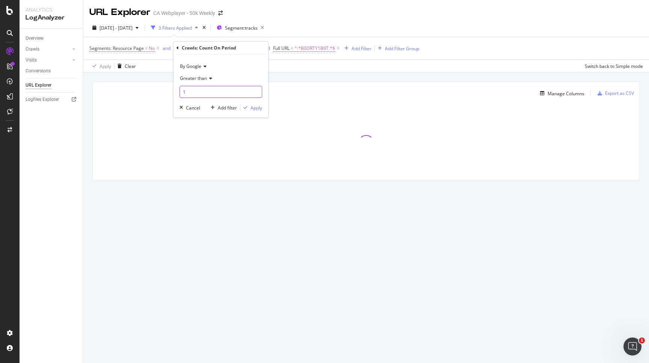
click at [236, 94] on input "1" at bounding box center [220, 92] width 83 height 12
type input "0"
click at [251, 110] on div "Apply" at bounding box center [256, 108] width 12 height 6
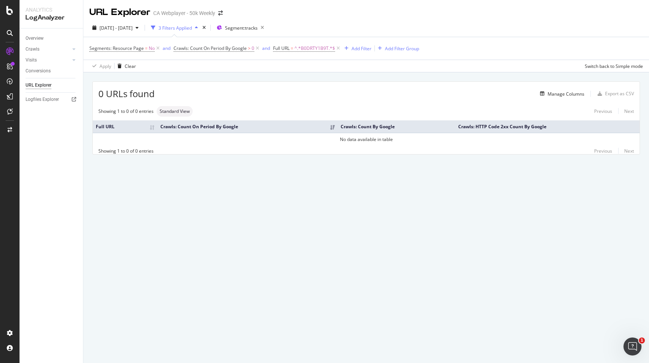
click at [358, 142] on td "No data available in table" at bounding box center [366, 139] width 547 height 13
click at [322, 53] on span "^.*B0DRTY1B9T.*$" at bounding box center [314, 48] width 41 height 11
click at [308, 73] on div "Contains B0DRTY1B9T" at bounding box center [321, 73] width 83 height 26
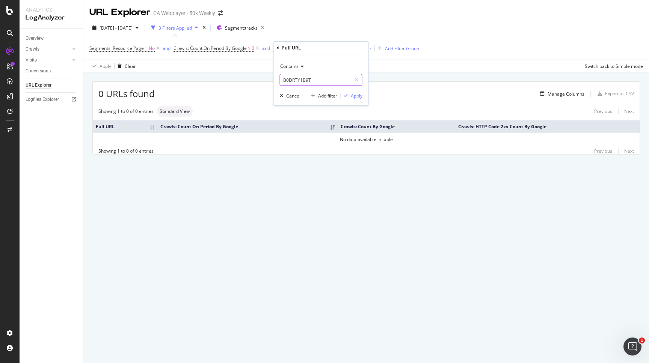
click at [308, 81] on input "B0DRTY1B9T" at bounding box center [315, 80] width 71 height 12
paste input "BZ6JP1YJ"
type input "B0BZ6JP1YJ"
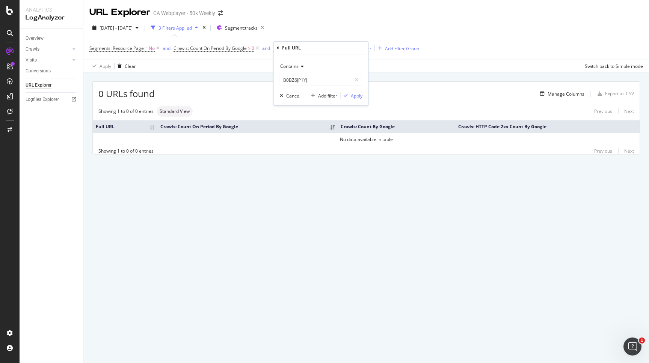
click at [346, 94] on icon "button" at bounding box center [345, 95] width 4 height 5
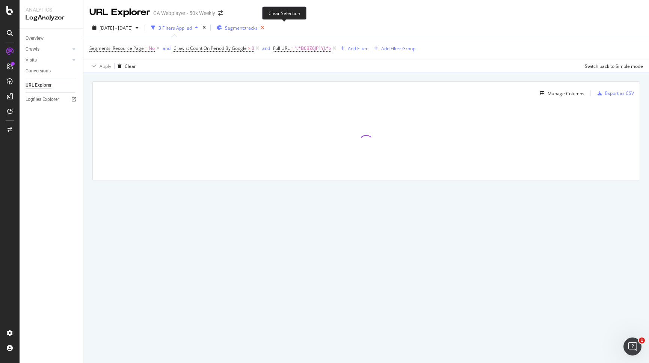
click at [267, 27] on icon "button" at bounding box center [261, 28] width 9 height 11
click at [266, 77] on div "Manage Columns Export as CSV Full URL Crawls: Count On Period By Google Crawls:…" at bounding box center [365, 139] width 565 height 134
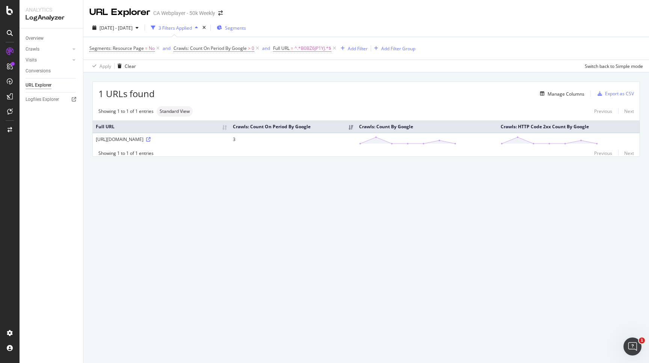
click at [172, 141] on div "https://music.amazon.ca/tracks/B0BZ6JP1YJ" at bounding box center [161, 139] width 131 height 6
copy div "B0BZ6JP1YJ"
click at [286, 51] on span "Full URL" at bounding box center [281, 48] width 17 height 6
click at [304, 81] on input "B0BZ6JP1YJ" at bounding box center [315, 80] width 71 height 12
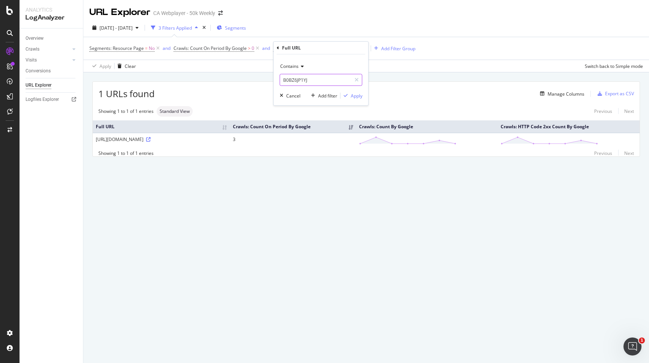
click at [304, 81] on input "B0BZ6JP1YJ" at bounding box center [315, 80] width 71 height 12
paste input "C2H5SD2K"
type input "B0C2H5SD2K"
click at [351, 97] on div "Apply" at bounding box center [357, 96] width 12 height 6
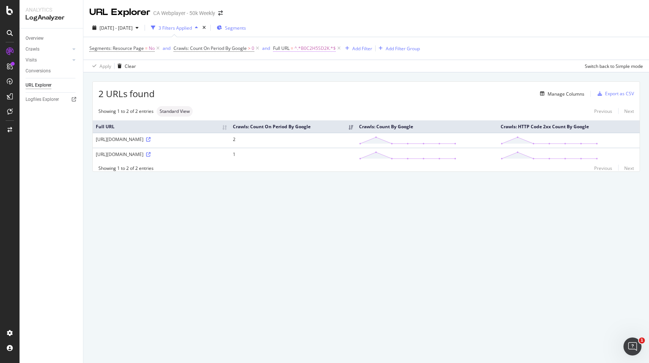
click at [313, 44] on span "^.*B0C2H5SD2K.*$" at bounding box center [314, 48] width 41 height 11
click at [313, 81] on input "B0C2H5SD2K" at bounding box center [315, 80] width 71 height 12
paste input "F13X7D17"
type input "B0F13X7D17"
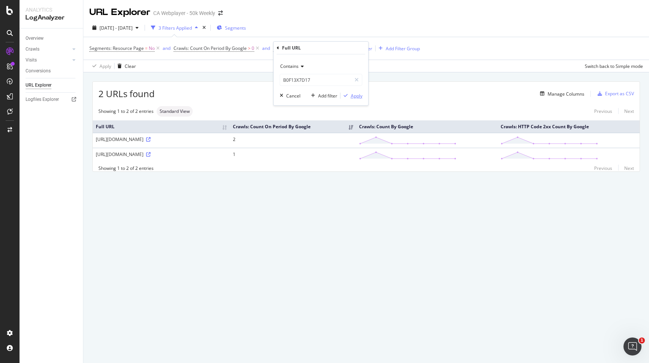
click at [356, 97] on div "Apply" at bounding box center [357, 96] width 12 height 6
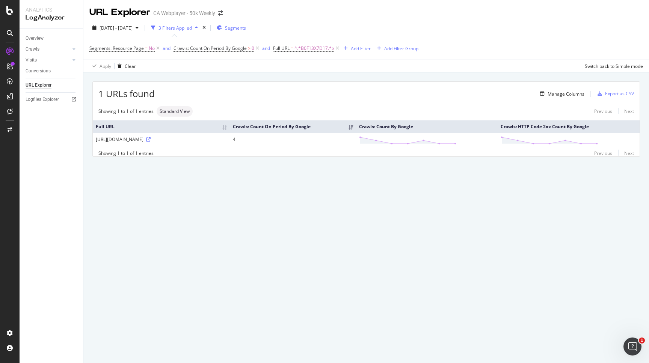
click at [177, 140] on div "[URL][DOMAIN_NAME]" at bounding box center [161, 139] width 131 height 6
copy div "B0F13X7D17"
click at [316, 48] on span "^.*B0F13X7D17.*$" at bounding box center [314, 48] width 40 height 11
click at [307, 82] on input "B0F13X7D17" at bounding box center [315, 80] width 71 height 12
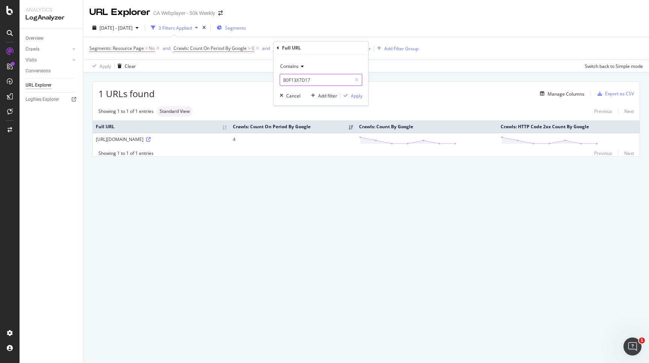
click at [307, 82] on input "B0F13X7D17" at bounding box center [315, 80] width 71 height 12
paste input "9JB6QJVF"
type input "B09JB6QJVF"
click at [354, 96] on div "Apply" at bounding box center [357, 96] width 12 height 6
click at [303, 50] on span "^.*B09JB6QJVF.*$" at bounding box center [312, 48] width 37 height 11
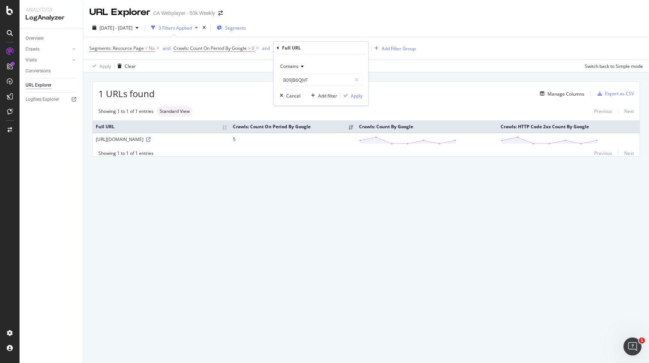
click at [292, 65] on span "Contains" at bounding box center [289, 66] width 18 height 6
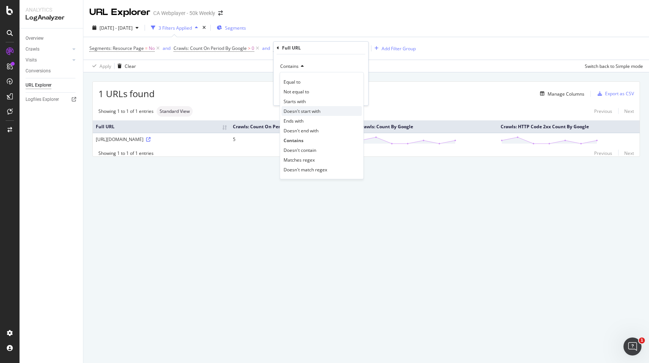
click at [295, 110] on span "Doesn't start with" at bounding box center [301, 111] width 37 height 6
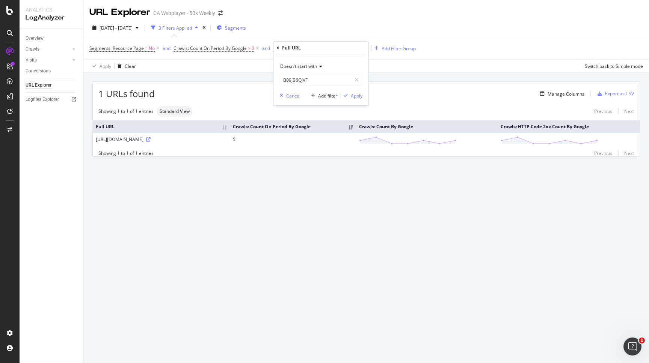
click at [294, 95] on div "Cancel" at bounding box center [293, 96] width 14 height 6
click at [336, 48] on icon at bounding box center [334, 49] width 6 height 8
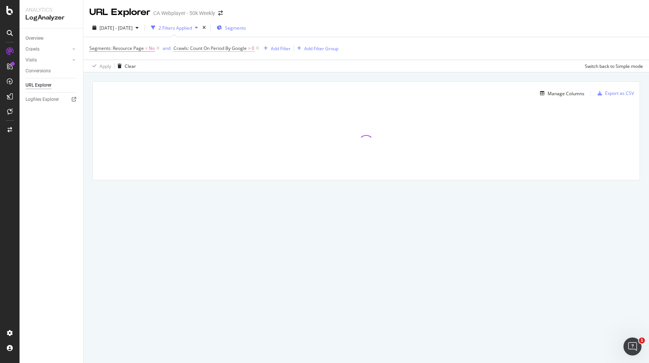
click at [229, 48] on span "Crawls: Count On Period By Google" at bounding box center [209, 48] width 73 height 6
click at [233, 88] on input "0" at bounding box center [220, 92] width 83 height 12
type input "1"
click at [254, 109] on div "Apply" at bounding box center [256, 108] width 12 height 6
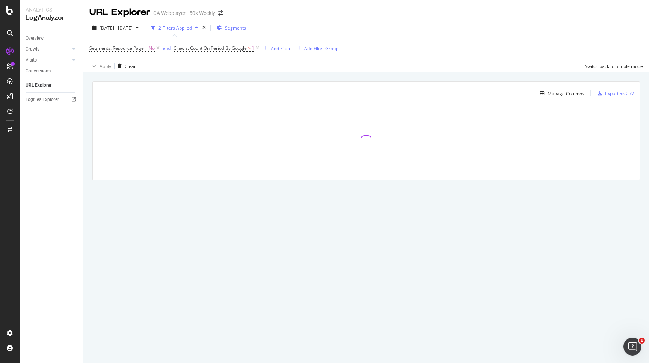
click at [273, 47] on div "Add Filter" at bounding box center [281, 48] width 20 height 6
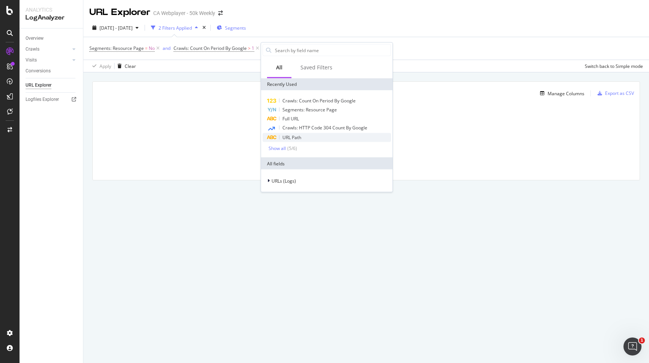
click at [303, 136] on div "URL Path" at bounding box center [326, 137] width 128 height 9
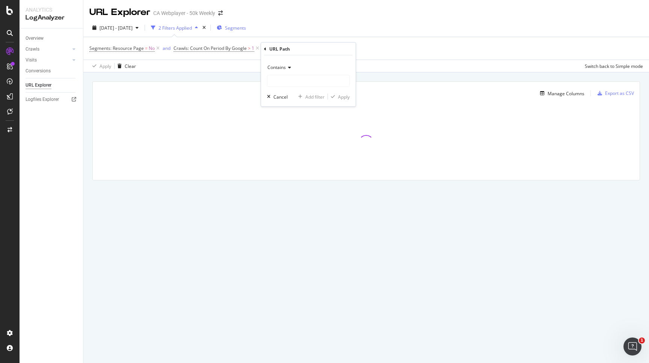
click at [284, 67] on span "Contains" at bounding box center [276, 67] width 18 height 6
click at [291, 147] on div "Doesn't contain" at bounding box center [309, 151] width 80 height 10
click at [290, 85] on input "text" at bounding box center [308, 81] width 82 height 12
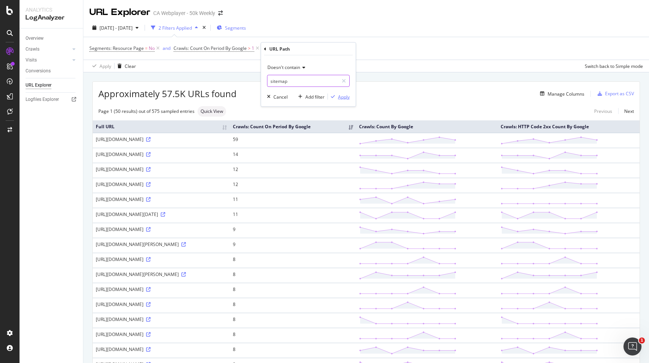
type input "sitemap"
click at [338, 98] on div "Apply" at bounding box center [344, 96] width 12 height 6
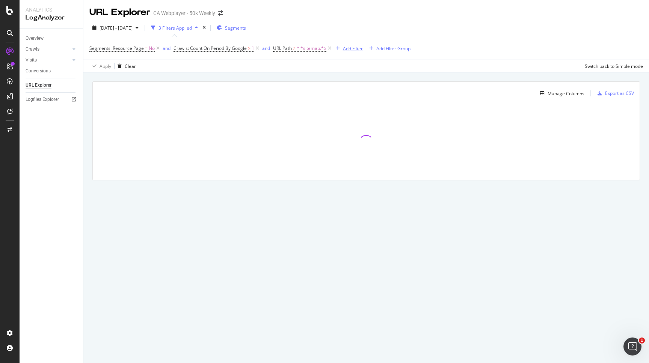
click at [345, 51] on div "Add Filter" at bounding box center [353, 48] width 20 height 6
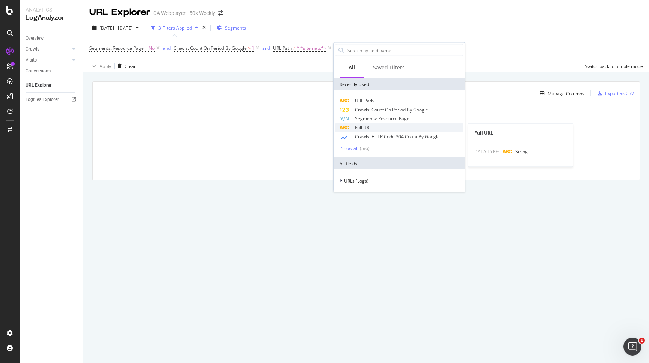
click at [379, 127] on div "Full URL" at bounding box center [399, 127] width 128 height 9
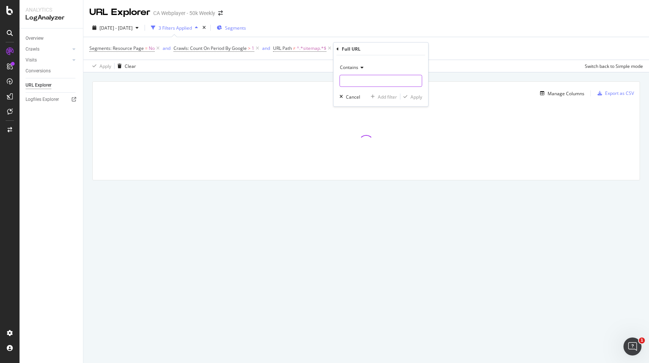
click at [368, 85] on input "text" at bounding box center [381, 81] width 82 height 12
type input "tracks/B"
click at [418, 98] on div "Apply" at bounding box center [416, 96] width 12 height 6
click at [331, 48] on icon at bounding box center [329, 49] width 6 height 8
click at [308, 50] on span "^.*tracks/B.*$" at bounding box center [309, 48] width 30 height 11
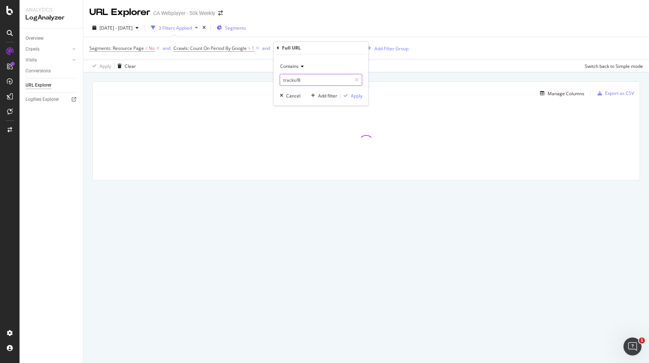
click at [283, 80] on input "tracks/B" at bounding box center [315, 80] width 71 height 12
type input "ca/tracks/B"
click at [355, 95] on div "Apply" at bounding box center [357, 96] width 12 height 6
click at [547, 96] on div "button" at bounding box center [542, 93] width 11 height 5
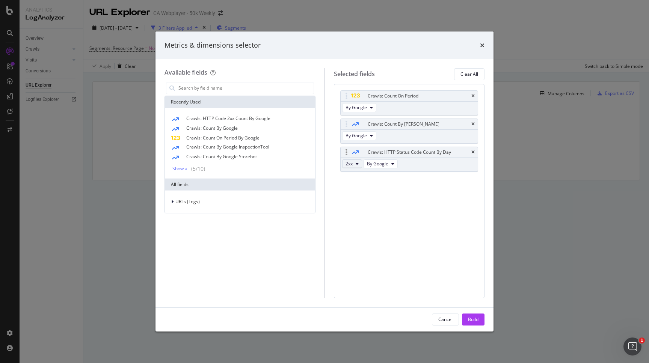
click at [355, 161] on button "2xx" at bounding box center [352, 164] width 20 height 9
click at [355, 190] on span "3xx" at bounding box center [358, 191] width 20 height 7
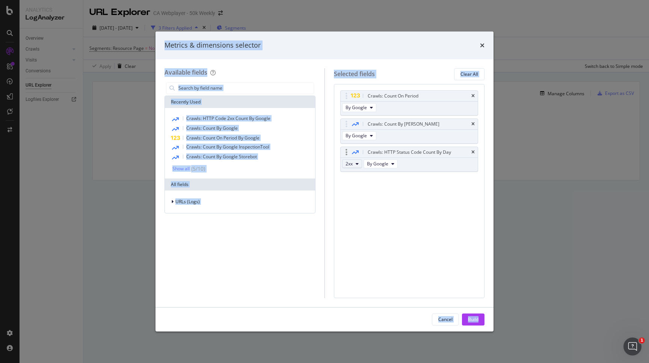
click at [354, 167] on button "2xx" at bounding box center [352, 164] width 20 height 9
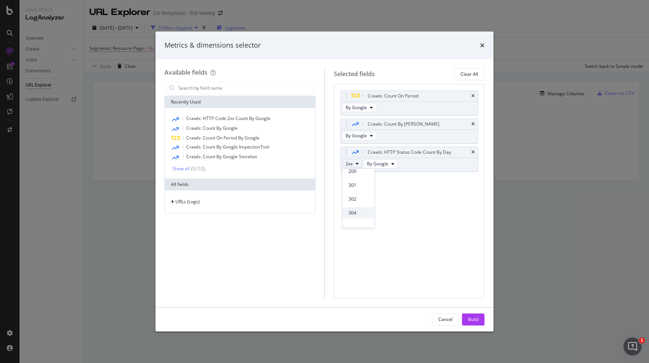
click at [354, 209] on div "304" at bounding box center [358, 213] width 32 height 11
click at [353, 164] on button "2xx" at bounding box center [352, 164] width 20 height 9
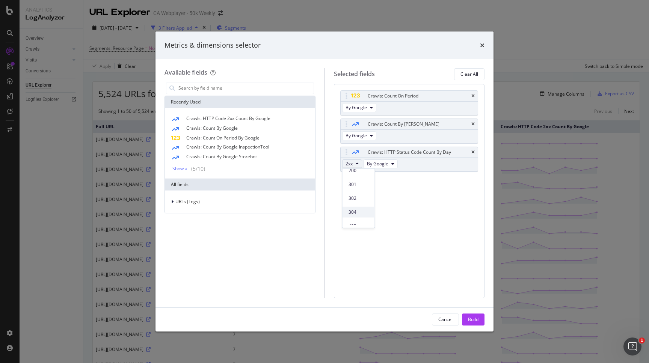
click at [353, 210] on span "304" at bounding box center [358, 212] width 20 height 7
click at [441, 319] on div "Cancel" at bounding box center [445, 319] width 14 height 6
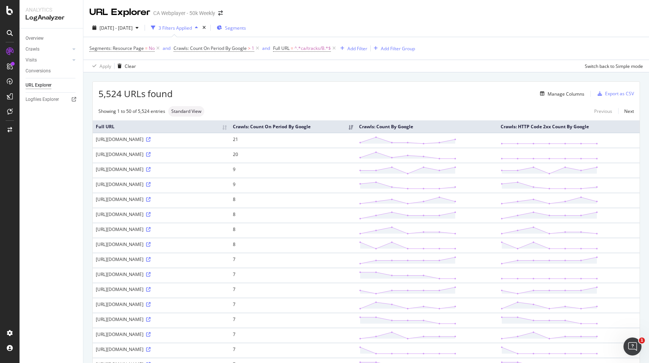
click at [182, 140] on div "[URL][DOMAIN_NAME]" at bounding box center [161, 139] width 131 height 6
click at [184, 137] on div "[URL][DOMAIN_NAME]" at bounding box center [161, 139] width 131 height 6
copy div "B0CVCV6ZXR"
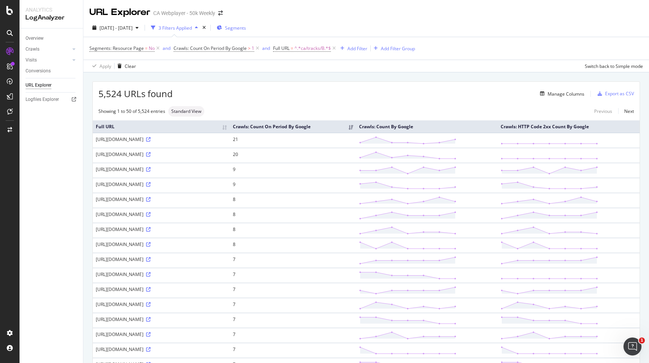
click at [175, 156] on div "[URL][DOMAIN_NAME]" at bounding box center [161, 154] width 131 height 6
copy div "B0DGRGC6M8"
click at [188, 169] on div "https://music.amazon.ca/fr-ca/tracks/B0D58NXHXN" at bounding box center [161, 169] width 131 height 6
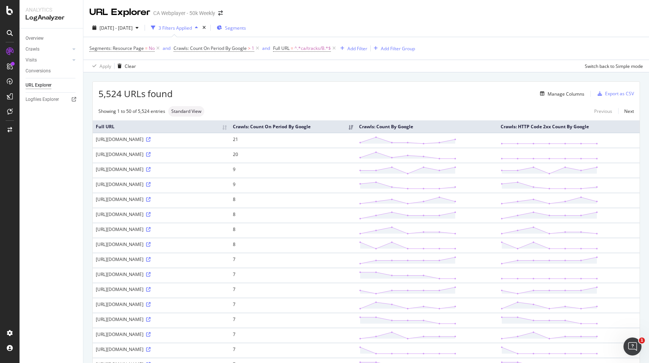
copy div "B0D58NXHXN"
click at [182, 188] on td "[URL][DOMAIN_NAME]" at bounding box center [161, 185] width 137 height 15
click at [185, 186] on div "[URL][DOMAIN_NAME]" at bounding box center [161, 184] width 131 height 6
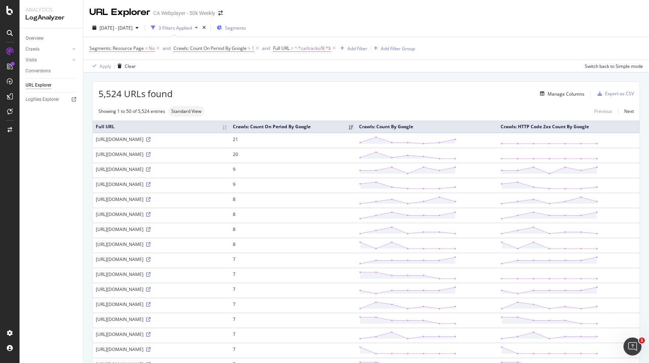
copy div "B086GXMZDW"
